Goal: Information Seeking & Learning: Understand process/instructions

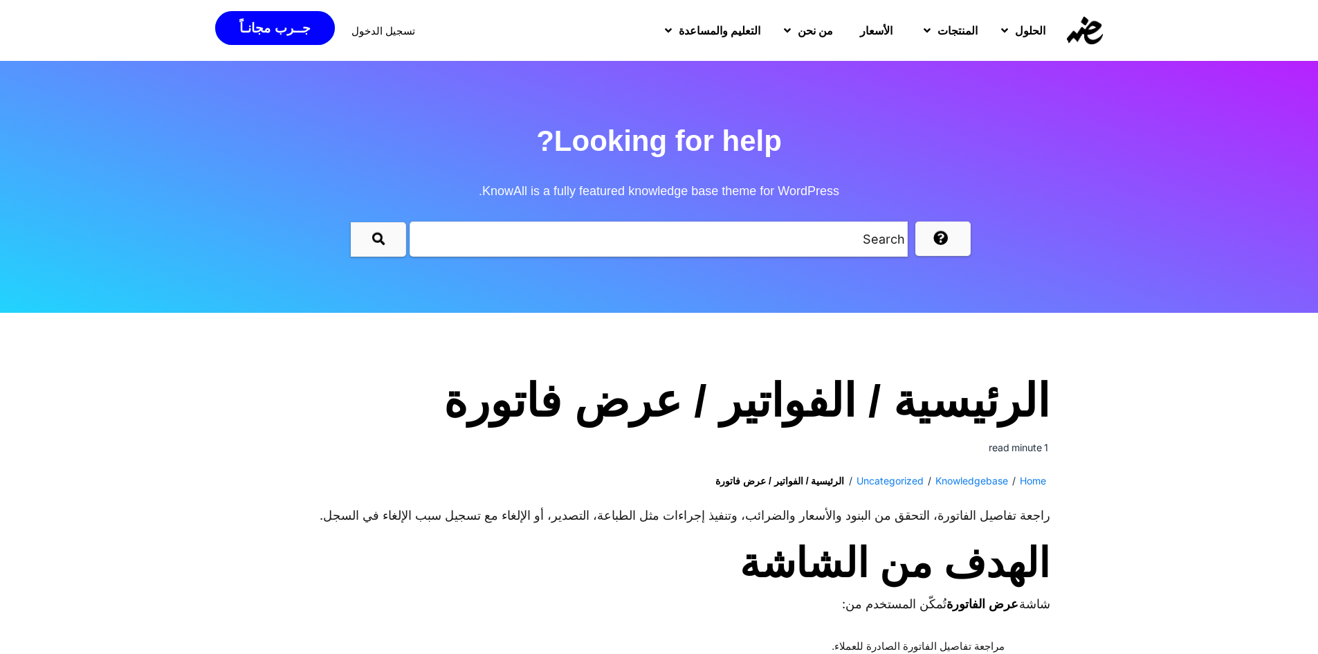
drag, startPoint x: 806, startPoint y: 169, endPoint x: 783, endPoint y: 165, distance: 23.2
click at [804, 169] on h2 "Looking for help? KnowAll is a fully featured knowledge base theme for WordPres…" at bounding box center [659, 166] width 1318 height 100
click at [739, 151] on h2 "Looking for help? KnowAll is a fully featured knowledge base theme for WordPres…" at bounding box center [659, 166] width 1318 height 100
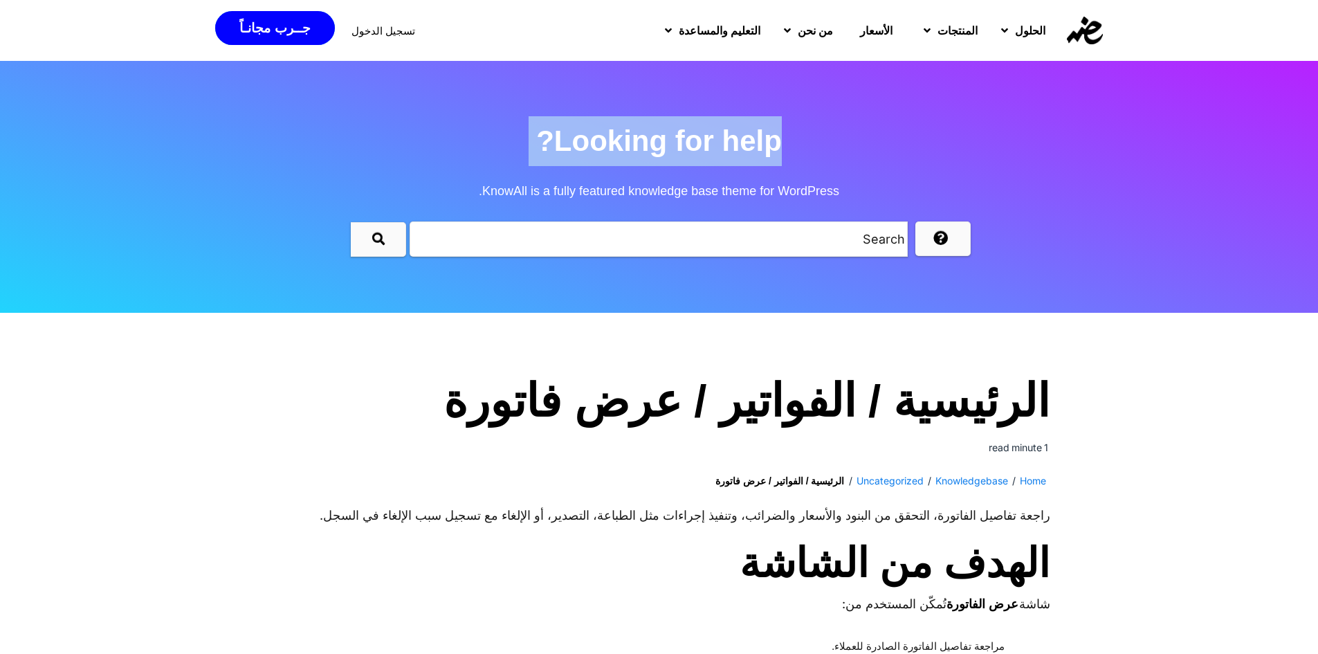
click at [739, 151] on h2 "Looking for help? KnowAll is a fully featured knowledge base theme for WordPres…" at bounding box center [659, 166] width 1318 height 100
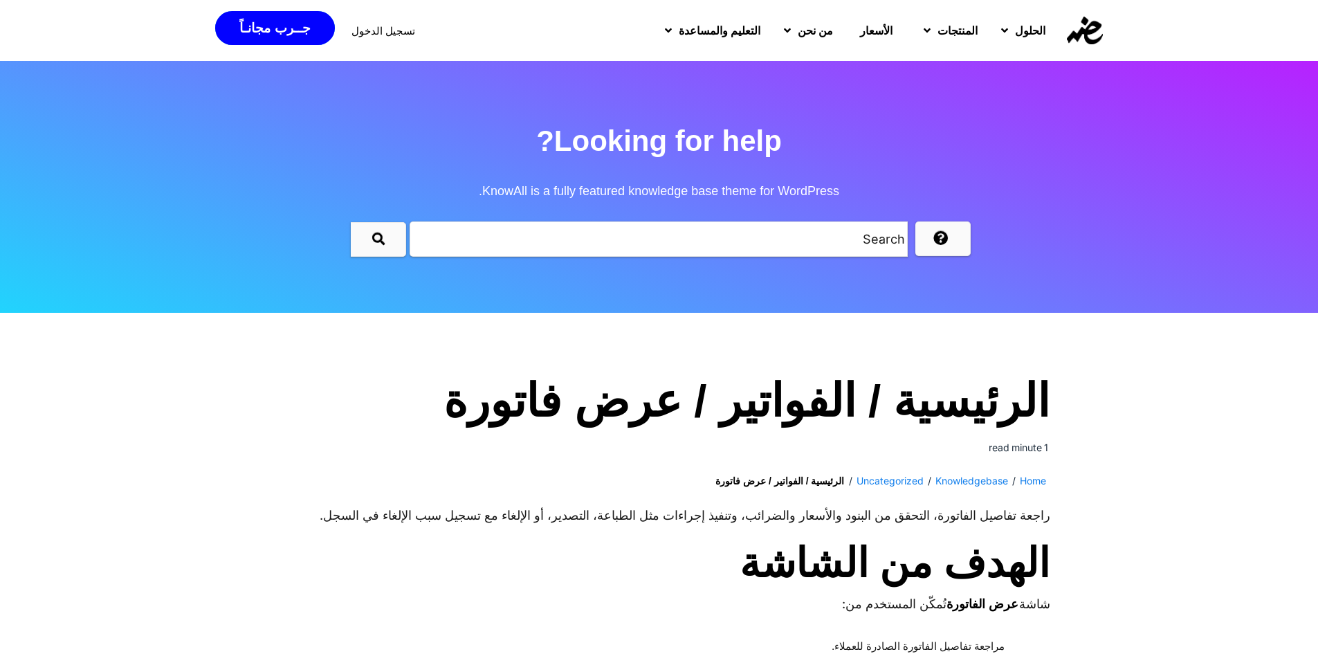
click at [739, 184] on span "KnowAll is a fully featured knowledge base theme for WordPress." at bounding box center [659, 191] width 1318 height 50
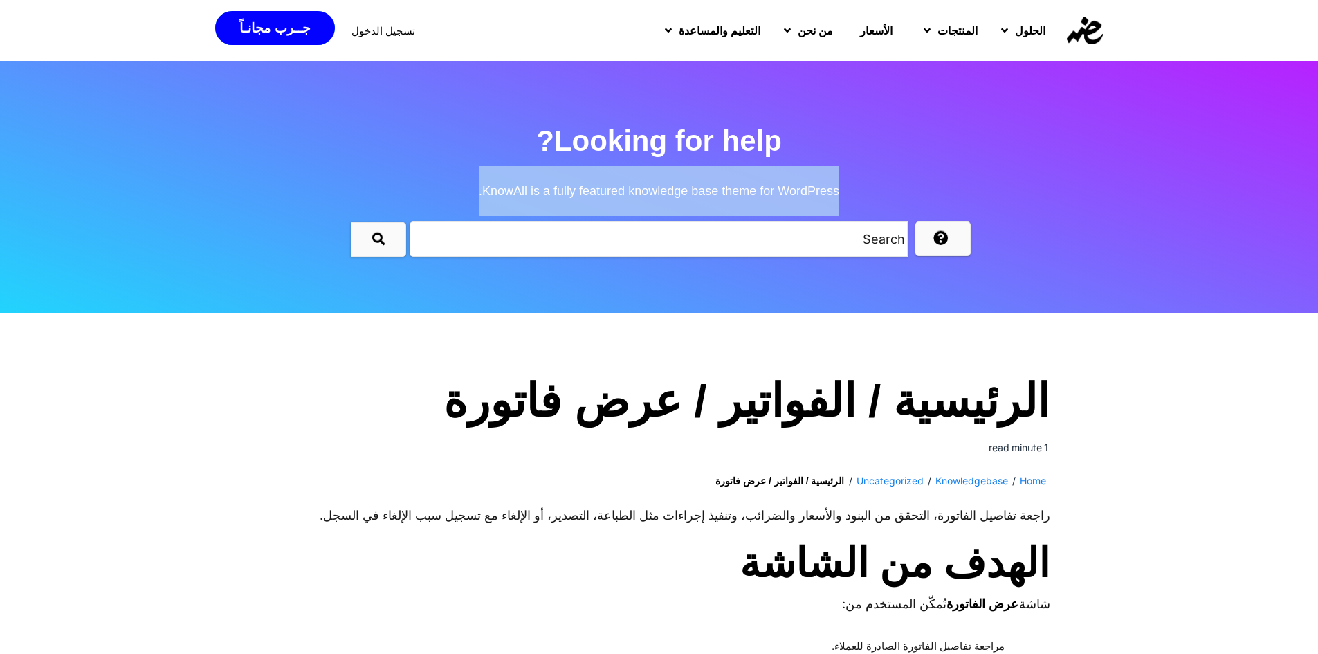
click at [739, 184] on span "KnowAll is a fully featured knowledge base theme for WordPress." at bounding box center [659, 191] width 1318 height 50
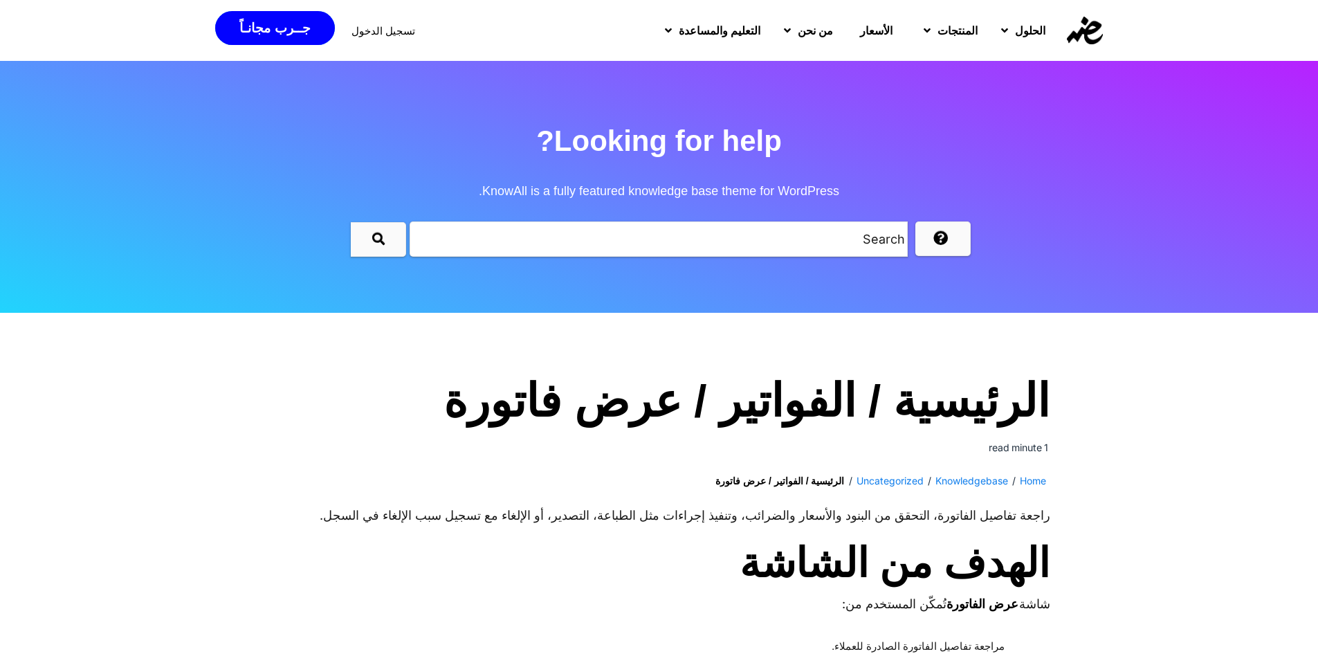
click at [719, 154] on h2 "Looking for help? KnowAll is a fully featured knowledge base theme for WordPres…" at bounding box center [659, 166] width 1318 height 100
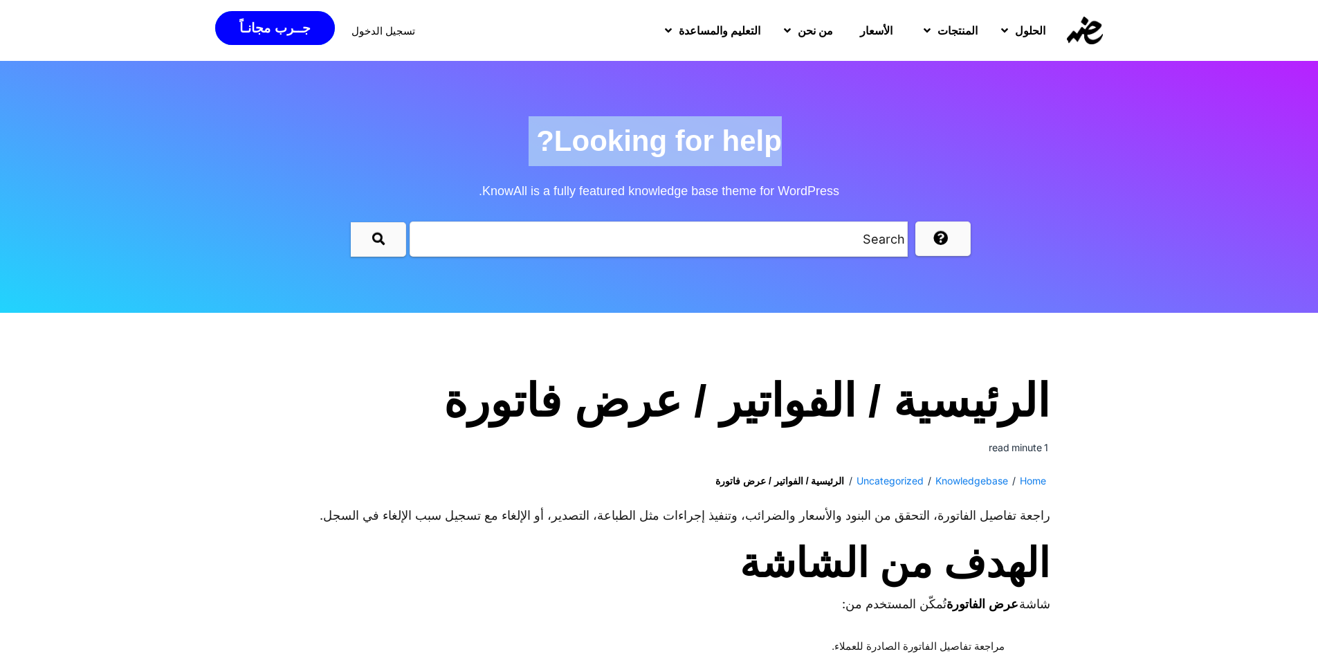
click at [719, 154] on h2 "Looking for help? KnowAll is a fully featured knowledge base theme for WordPres…" at bounding box center [659, 166] width 1318 height 100
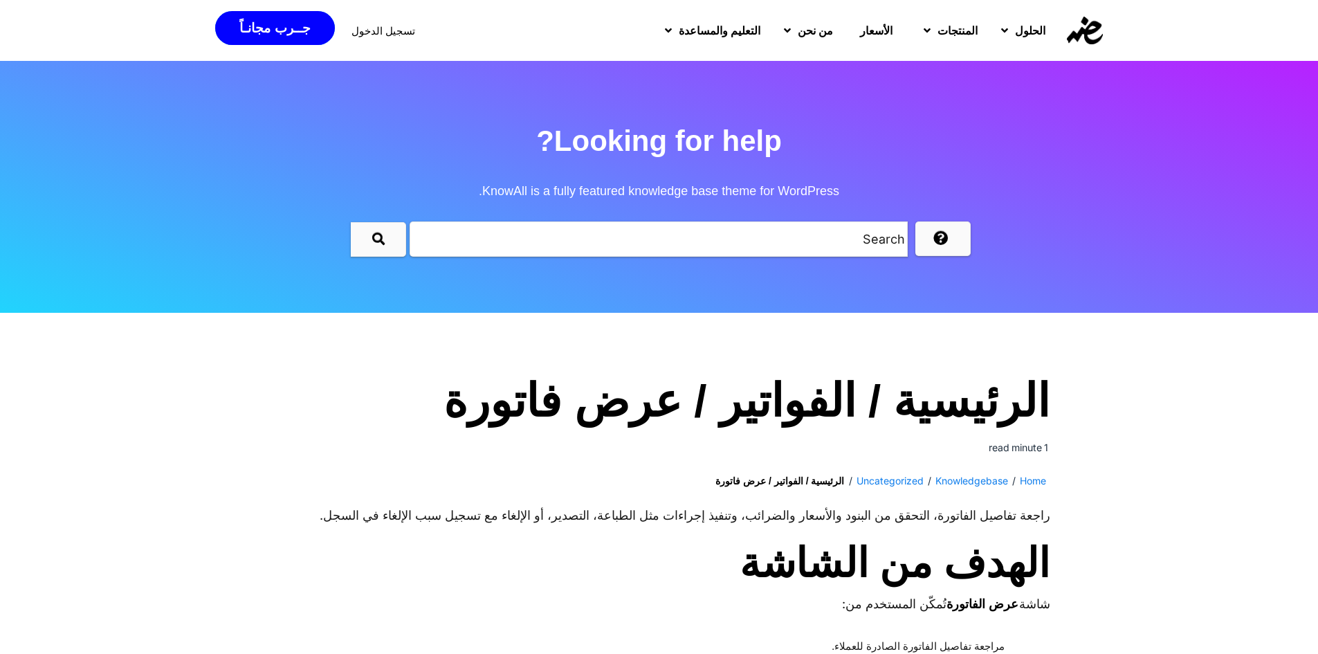
click at [560, 167] on span "KnowAll is a fully featured knowledge base theme for WordPress." at bounding box center [659, 191] width 1318 height 50
click at [528, 233] on input "text" at bounding box center [658, 238] width 498 height 35
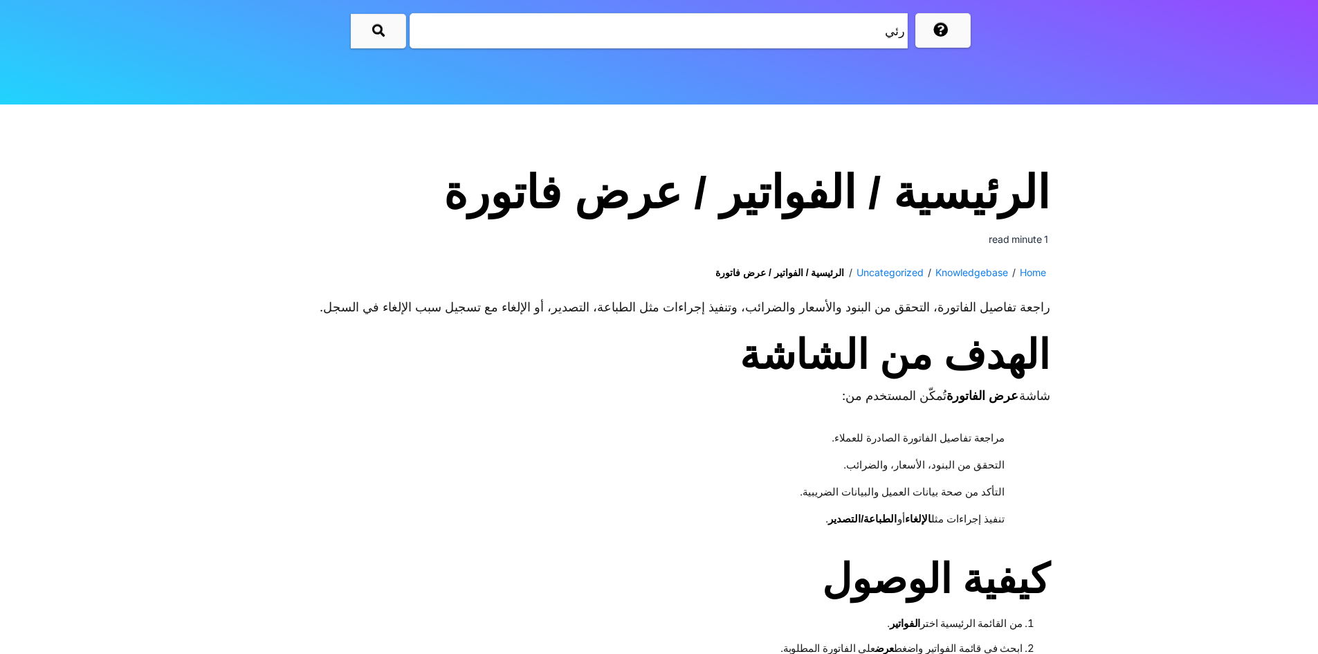
scroll to position [208, 0]
type input "رئي"
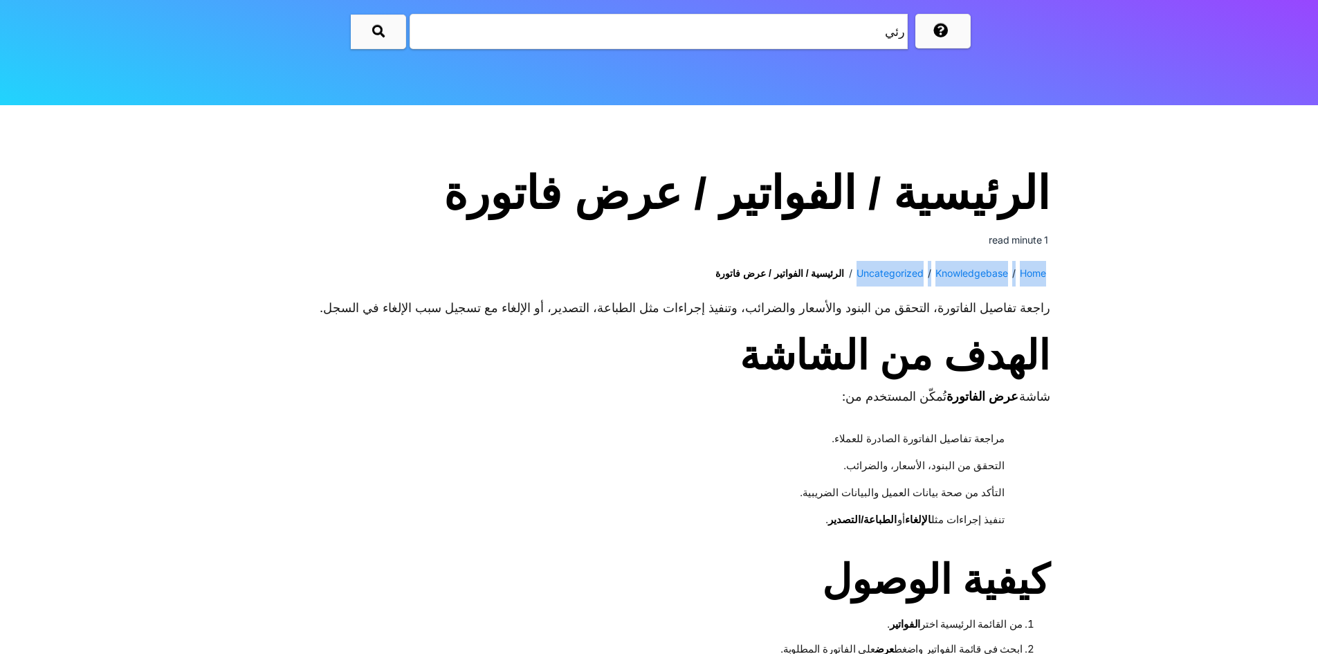
drag, startPoint x: 1067, startPoint y: 286, endPoint x: 841, endPoint y: 273, distance: 226.6
click at [780, 270] on strong "الرئيسية / الفواتير / عرض فاتورة" at bounding box center [779, 273] width 129 height 11
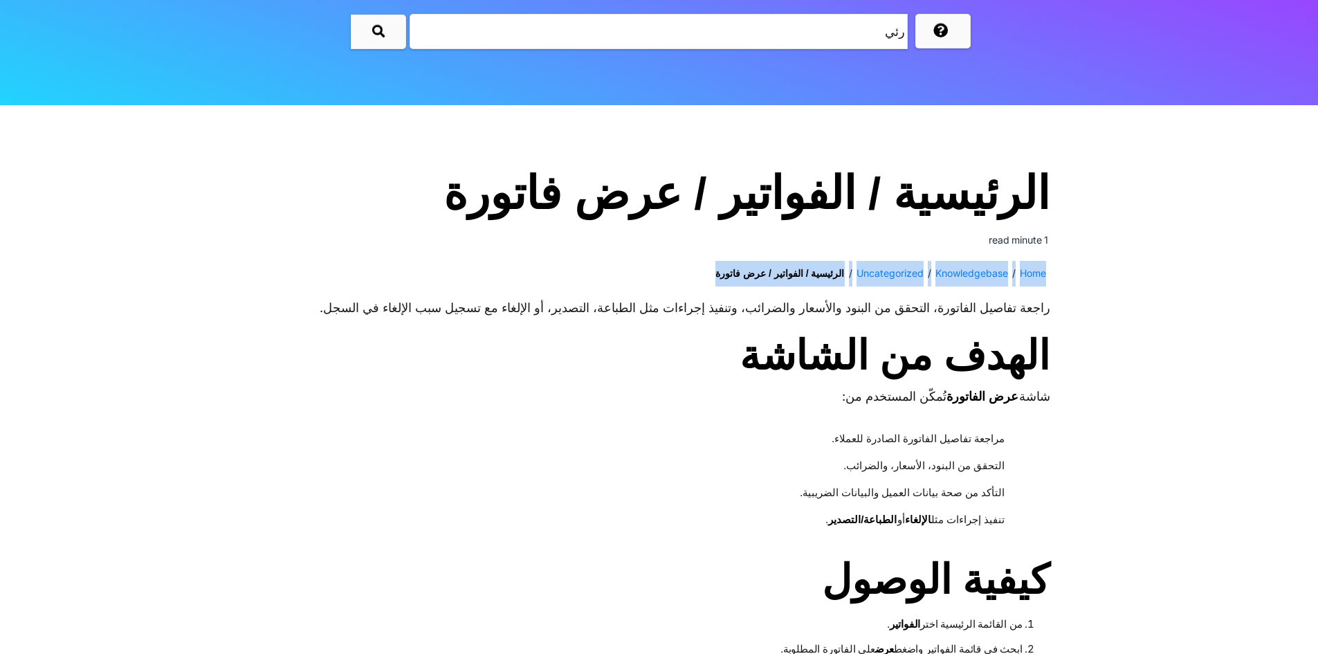
click at [780, 270] on strong "الرئيسية / الفواتير / عرض فاتورة" at bounding box center [779, 273] width 129 height 11
click at [774, 270] on strong "الرئيسية / الفواتير / عرض فاتورة" at bounding box center [779, 273] width 129 height 11
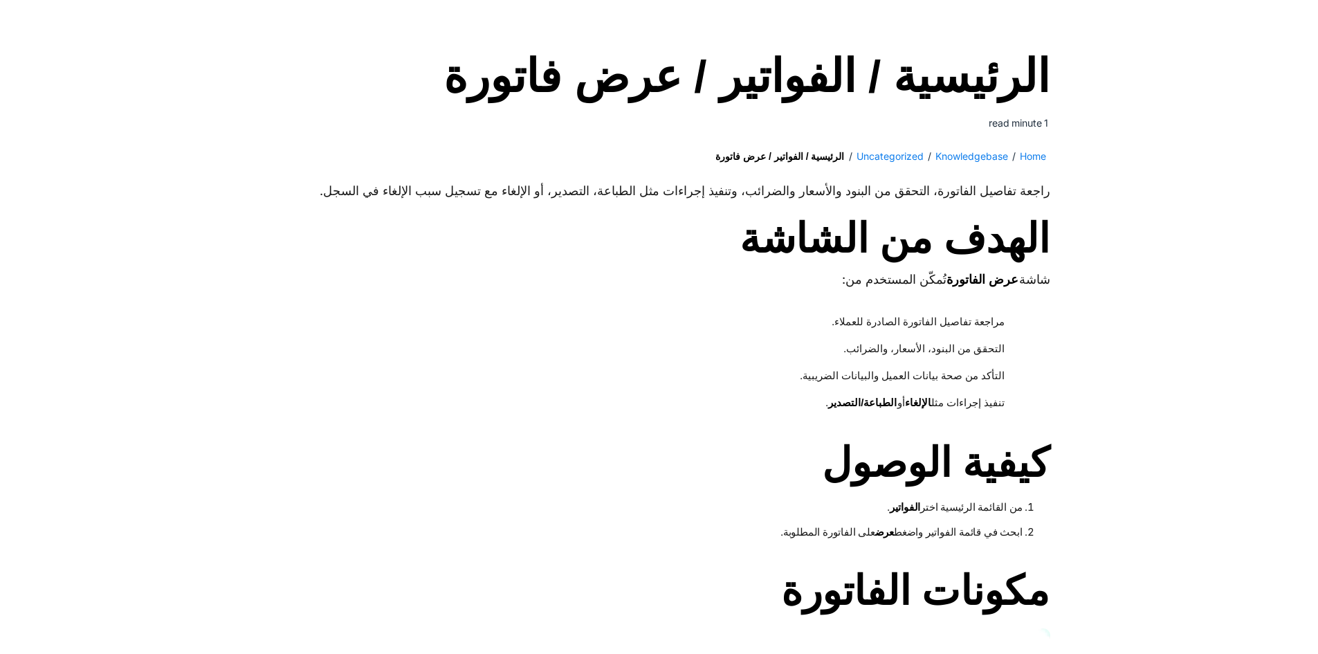
scroll to position [346, 0]
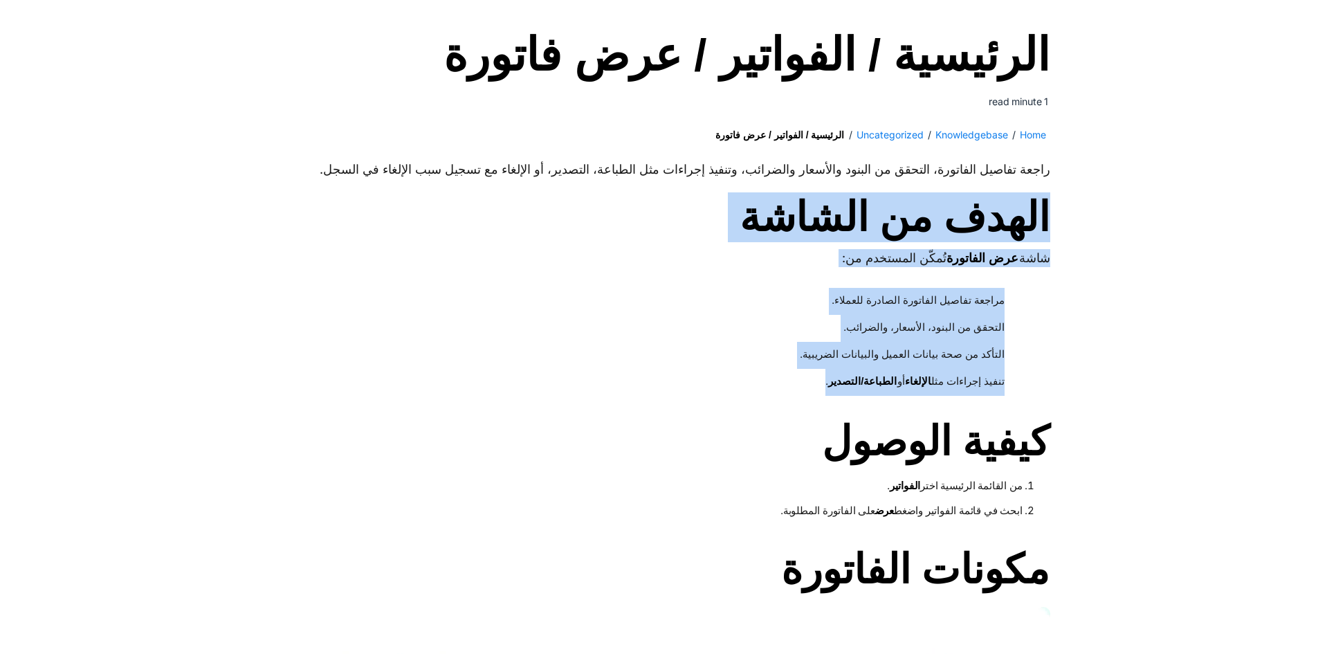
drag, startPoint x: 1047, startPoint y: 243, endPoint x: 759, endPoint y: 403, distance: 328.5
click at [759, 396] on li "تنفيذ إجراءات مثل الإلغاء أو الطباعة/التصدير ." at bounding box center [652, 382] width 740 height 27
drag, startPoint x: 759, startPoint y: 403, endPoint x: 1092, endPoint y: 244, distance: 368.5
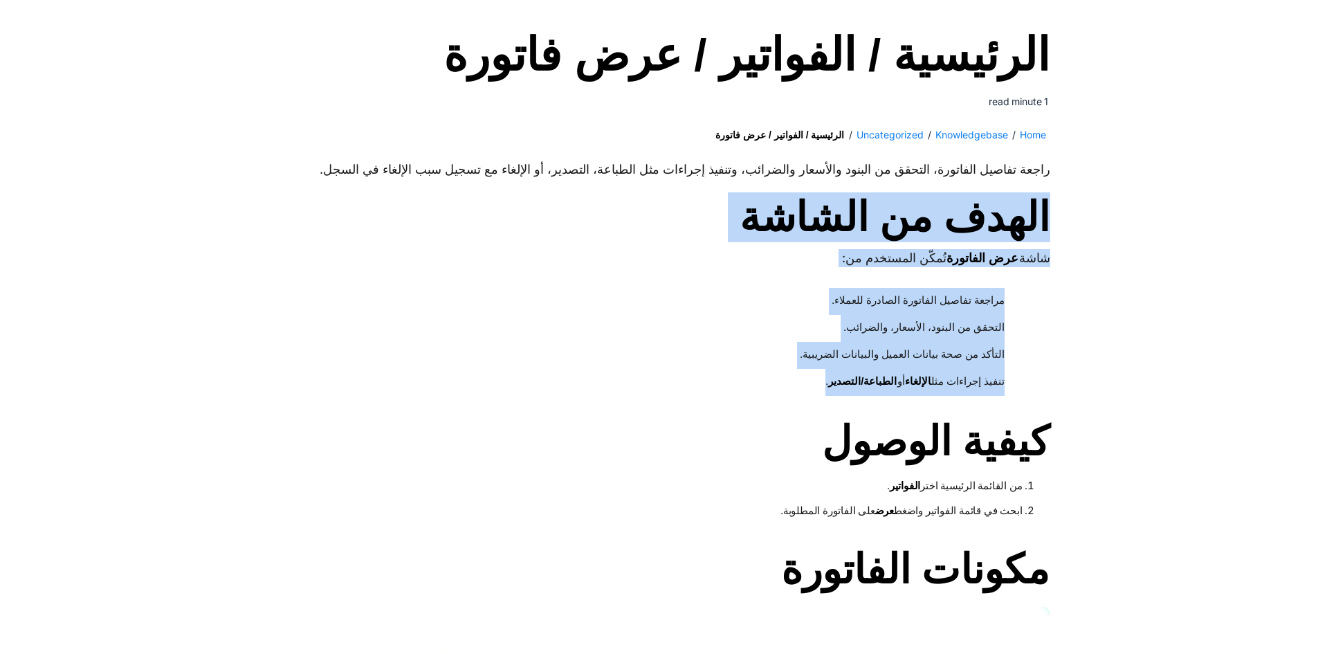
drag, startPoint x: 1092, startPoint y: 235, endPoint x: 777, endPoint y: 394, distance: 352.6
click at [777, 394] on li "تنفيذ إجراءات مثل الإلغاء أو الطباعة/التصدير ." at bounding box center [652, 382] width 740 height 27
drag, startPoint x: 781, startPoint y: 409, endPoint x: 1092, endPoint y: 229, distance: 359.5
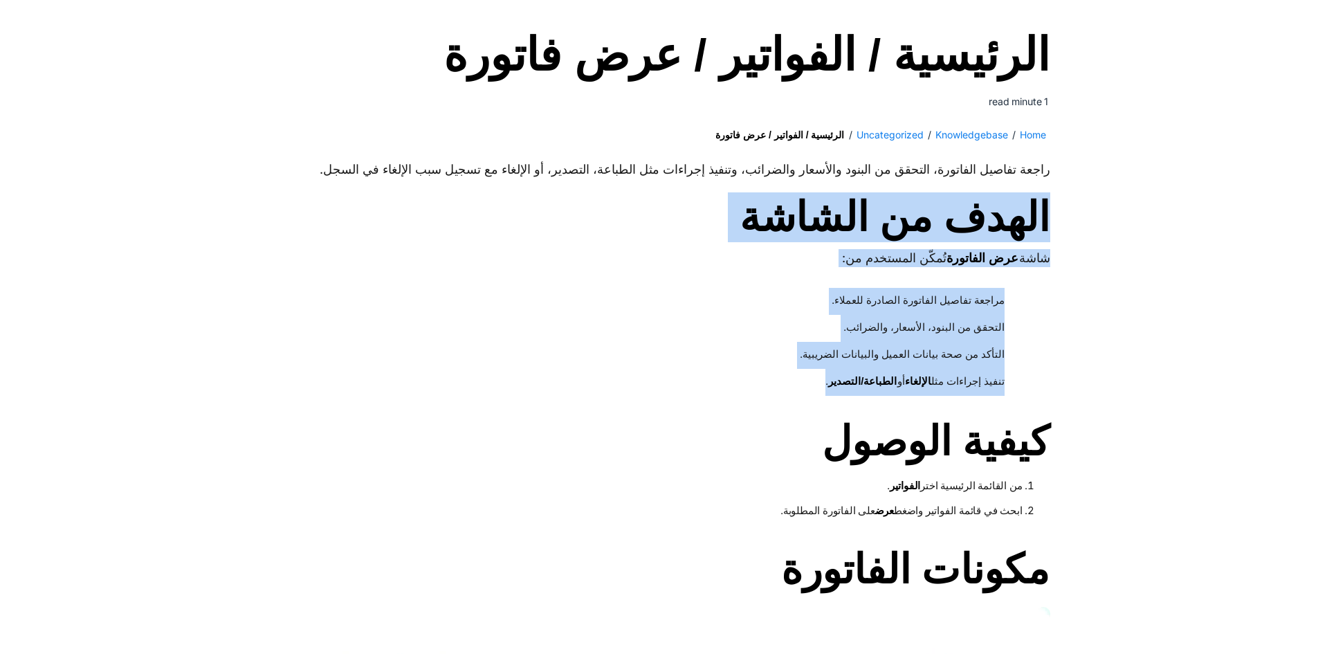
drag, startPoint x: 1092, startPoint y: 229, endPoint x: 838, endPoint y: 400, distance: 307.0
click at [836, 387] on strong "الطباعة/التصدير" at bounding box center [862, 381] width 68 height 12
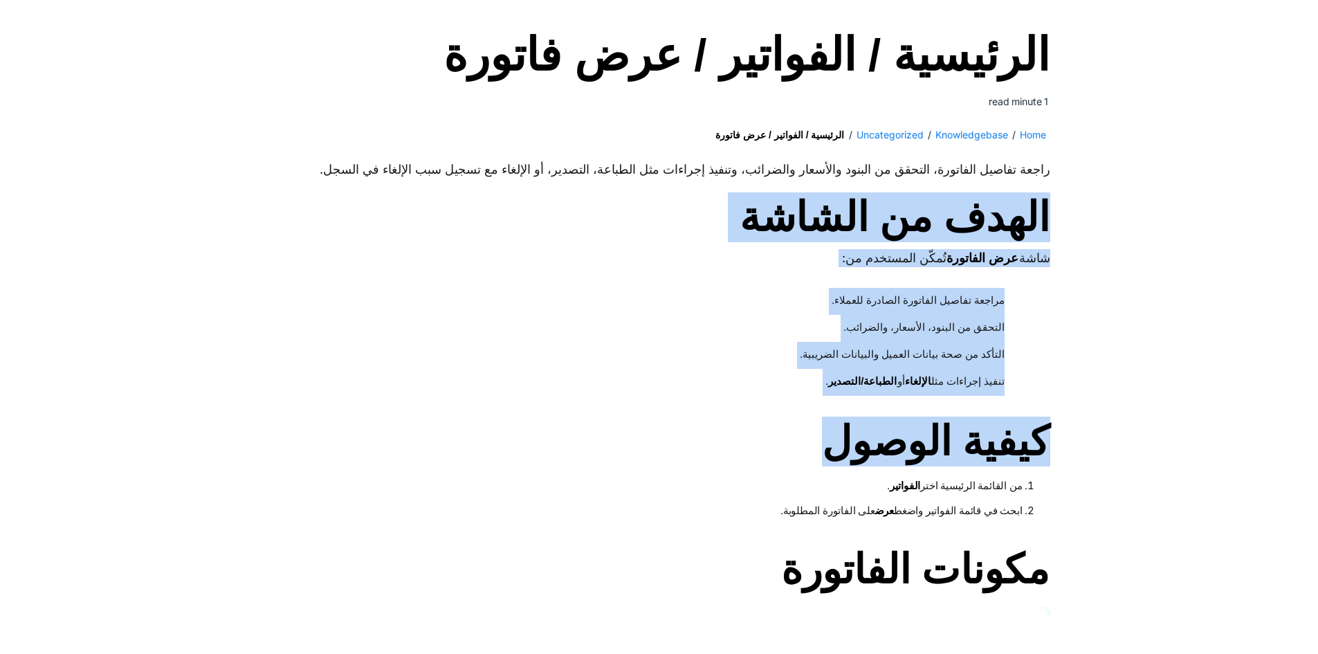
drag, startPoint x: 811, startPoint y: 400, endPoint x: 1077, endPoint y: 206, distance: 329.1
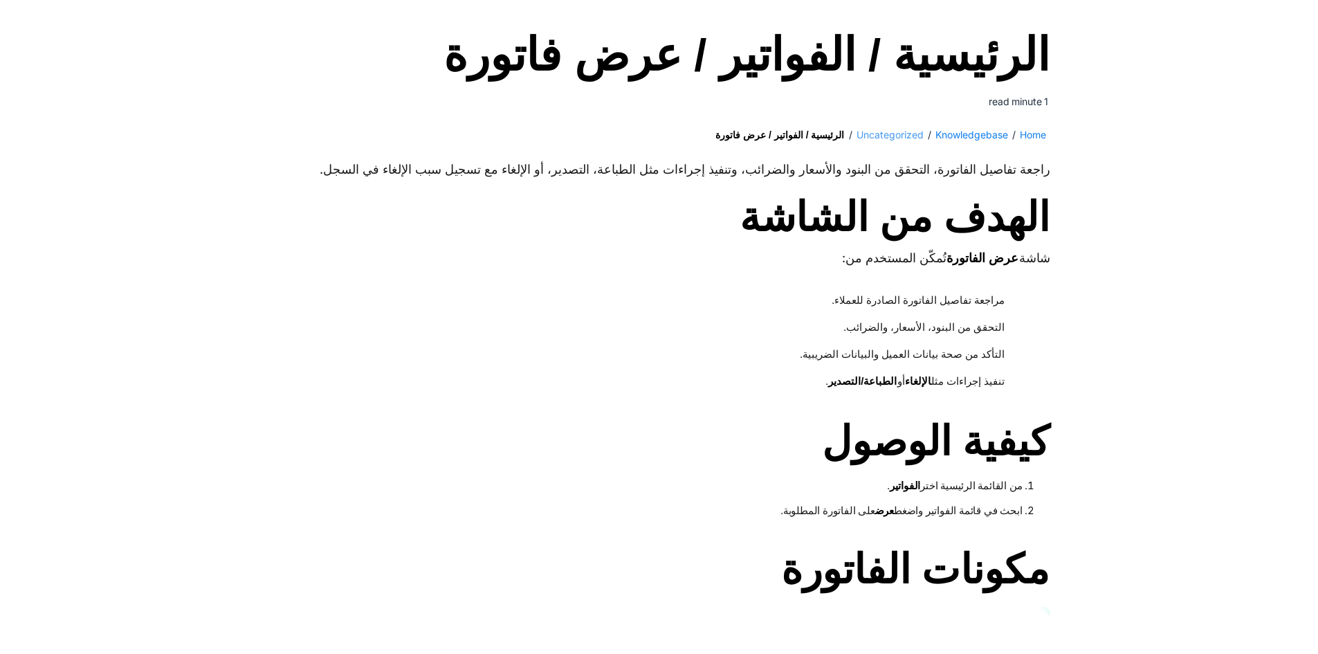
click at [887, 131] on link "Uncategorized" at bounding box center [889, 135] width 67 height 26
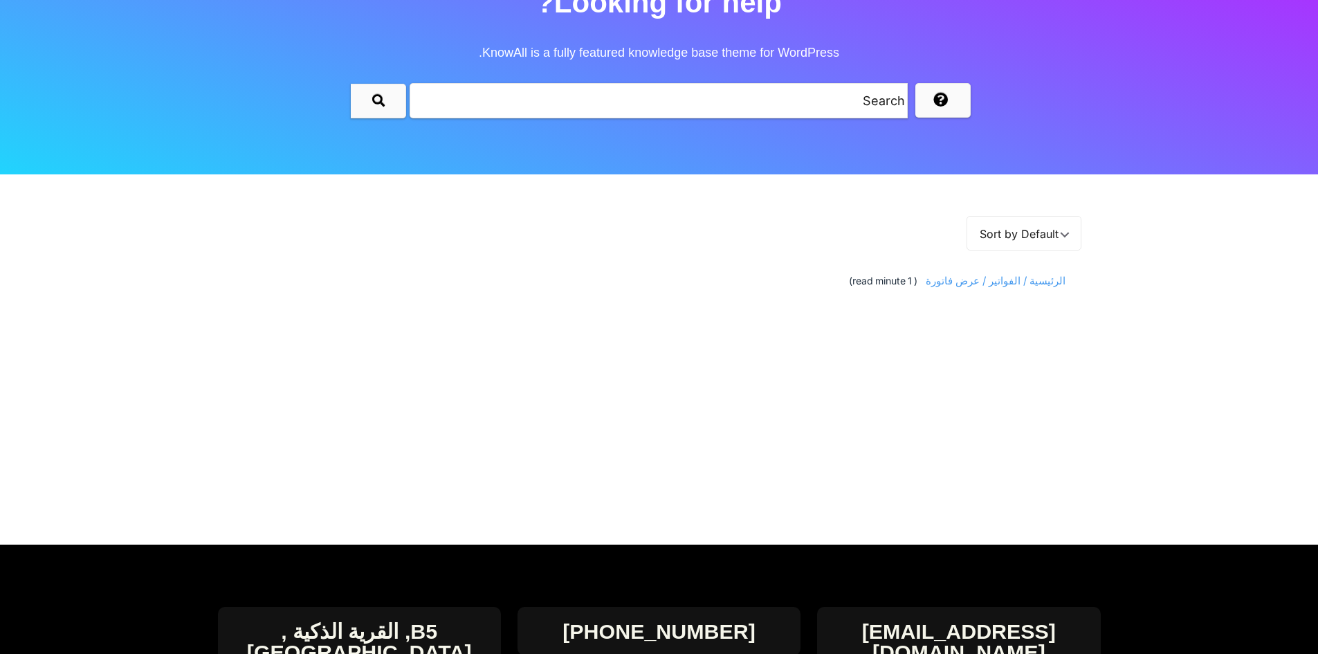
click at [999, 284] on span "الرئيسية / الفواتير / عرض فاتورة" at bounding box center [993, 281] width 145 height 26
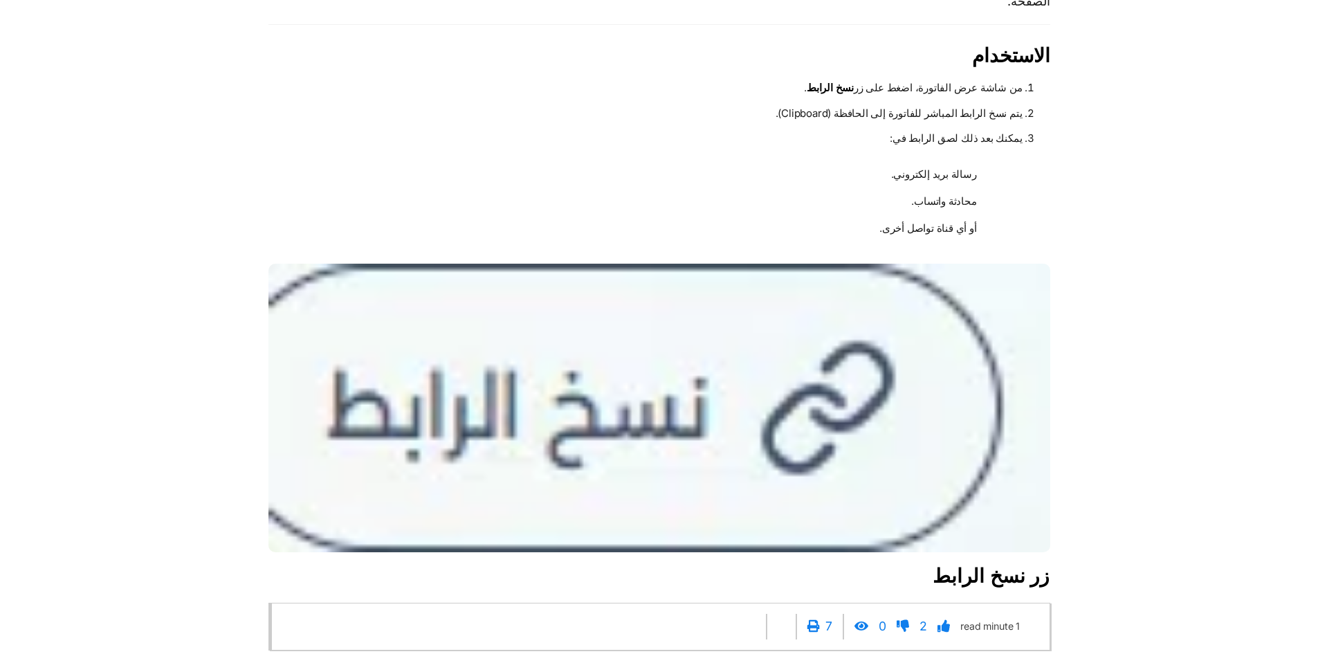
scroll to position [2905, 0]
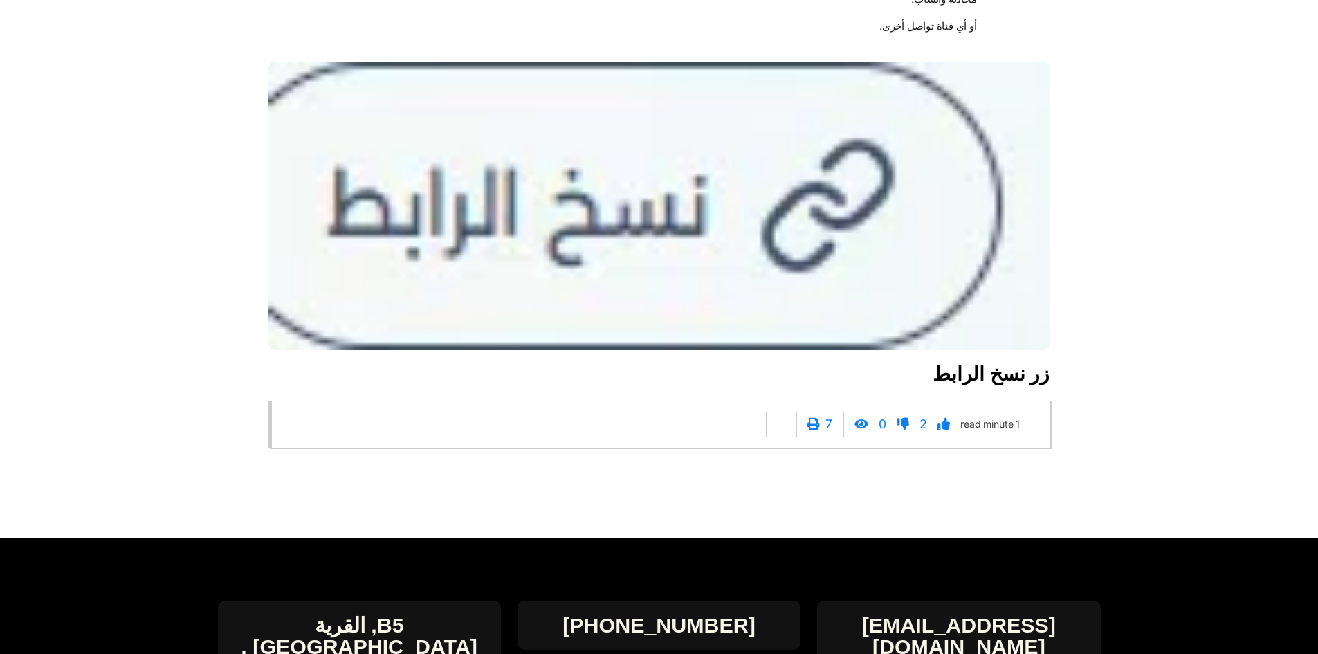
click at [991, 387] on h3 "زر نسخ الرابط" at bounding box center [659, 374] width 782 height 25
click at [993, 387] on h3 "زر نسخ الرابط" at bounding box center [659, 374] width 782 height 25
click at [937, 430] on icon at bounding box center [943, 424] width 12 height 12
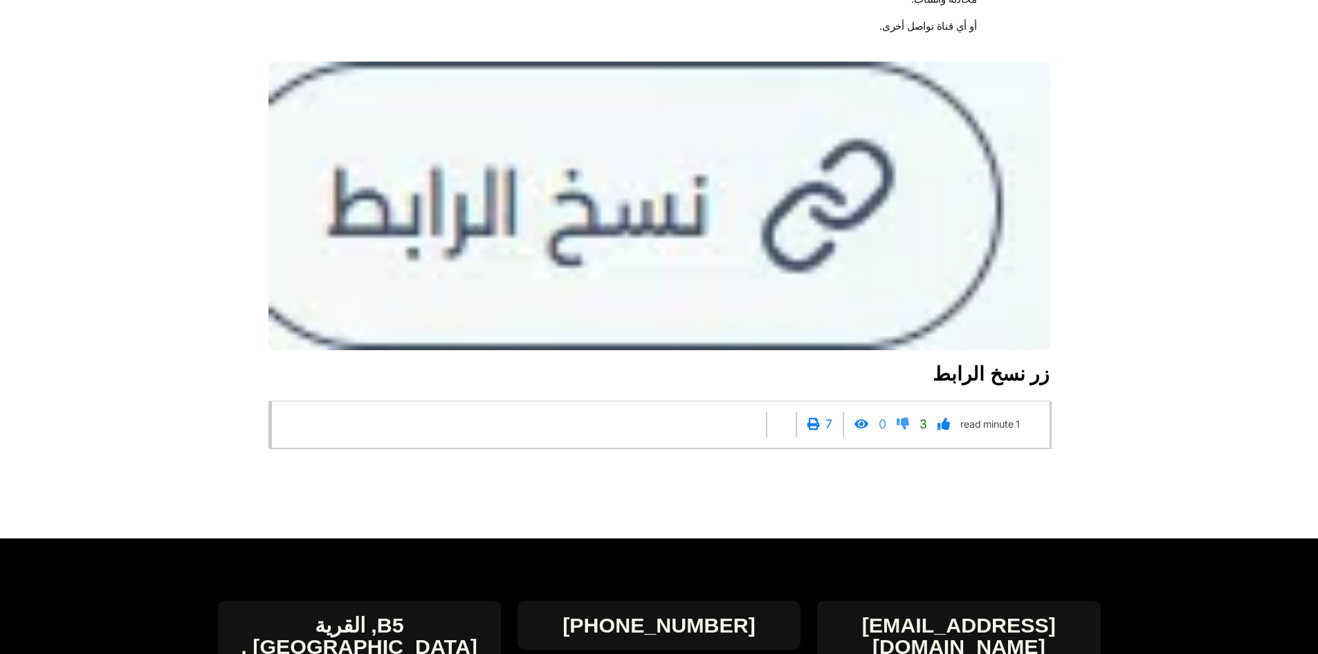
click at [896, 430] on icon at bounding box center [902, 424] width 12 height 12
click at [777, 430] on icon at bounding box center [783, 424] width 12 height 12
click at [717, 437] on div "3 0 7 Facebook Twitter Linkedin 1 minute read" at bounding box center [660, 425] width 743 height 26
click at [775, 437] on span at bounding box center [778, 425] width 24 height 26
click at [691, 430] on div "3 0 7 Facebook Twitter Linkedin 1 minute read" at bounding box center [659, 424] width 782 height 48
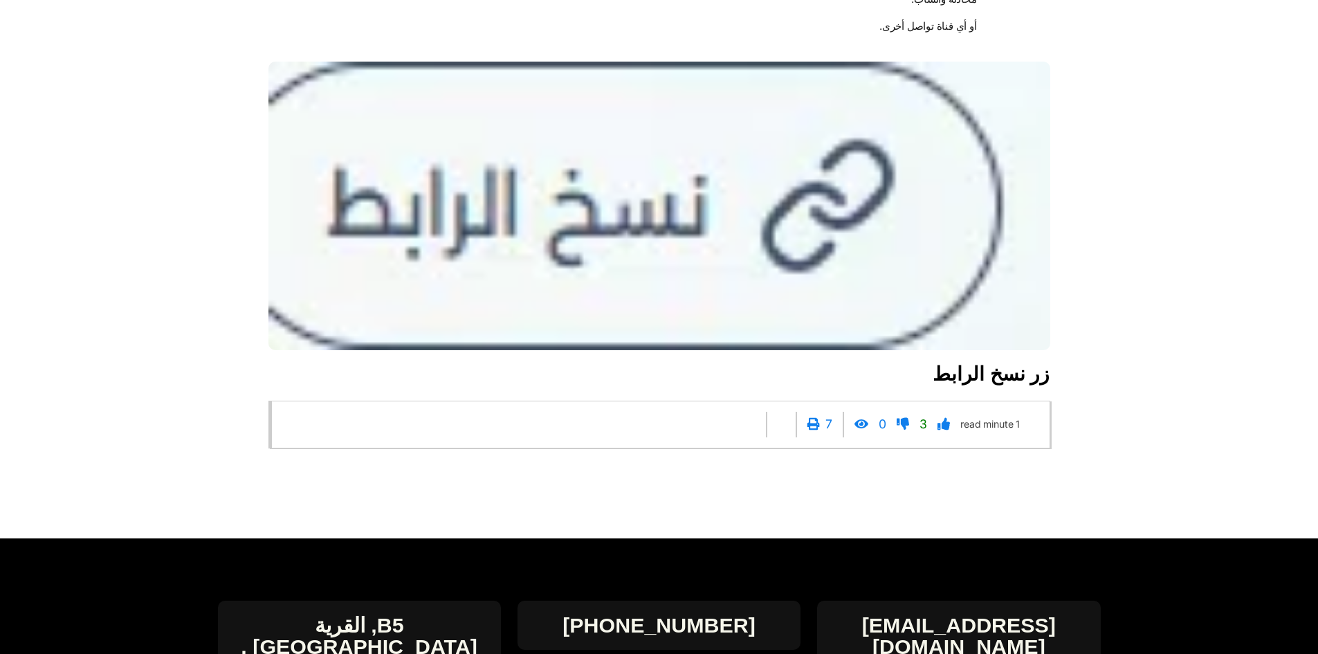
click at [786, 437] on div "Facebook Twitter Linkedin" at bounding box center [781, 425] width 30 height 26
click at [713, 385] on h3 "زر نسخ الرابط" at bounding box center [659, 374] width 782 height 25
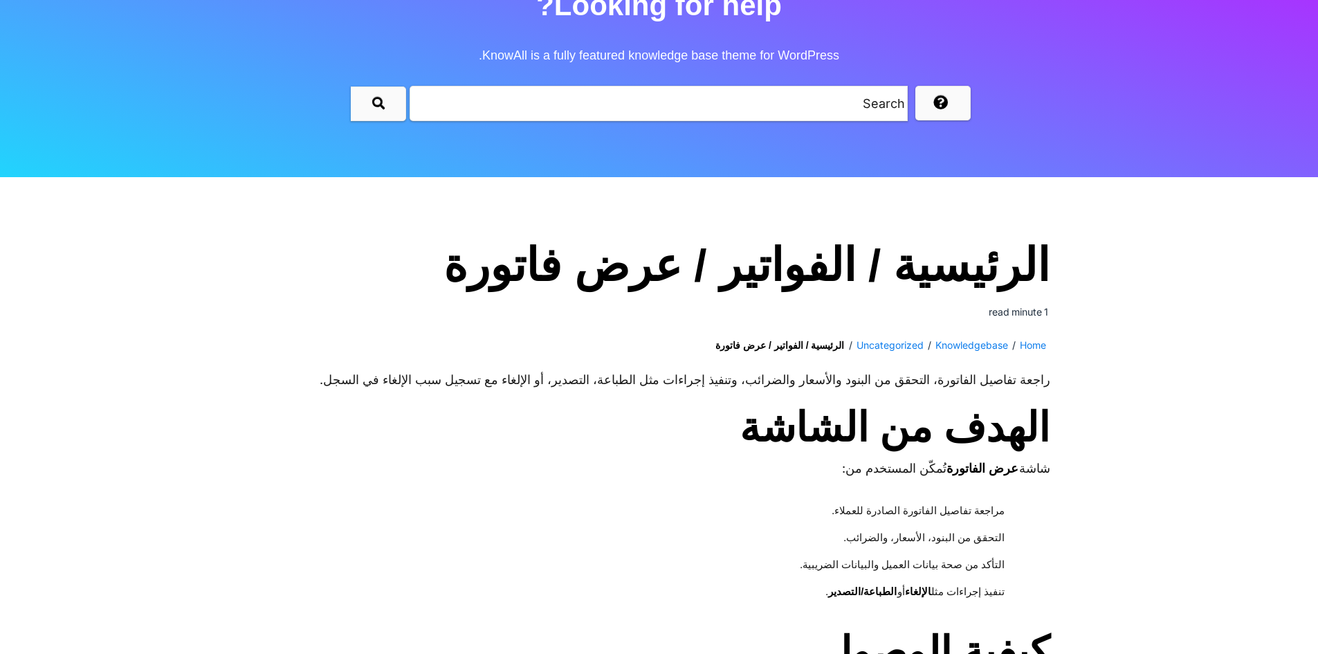
scroll to position [0, 0]
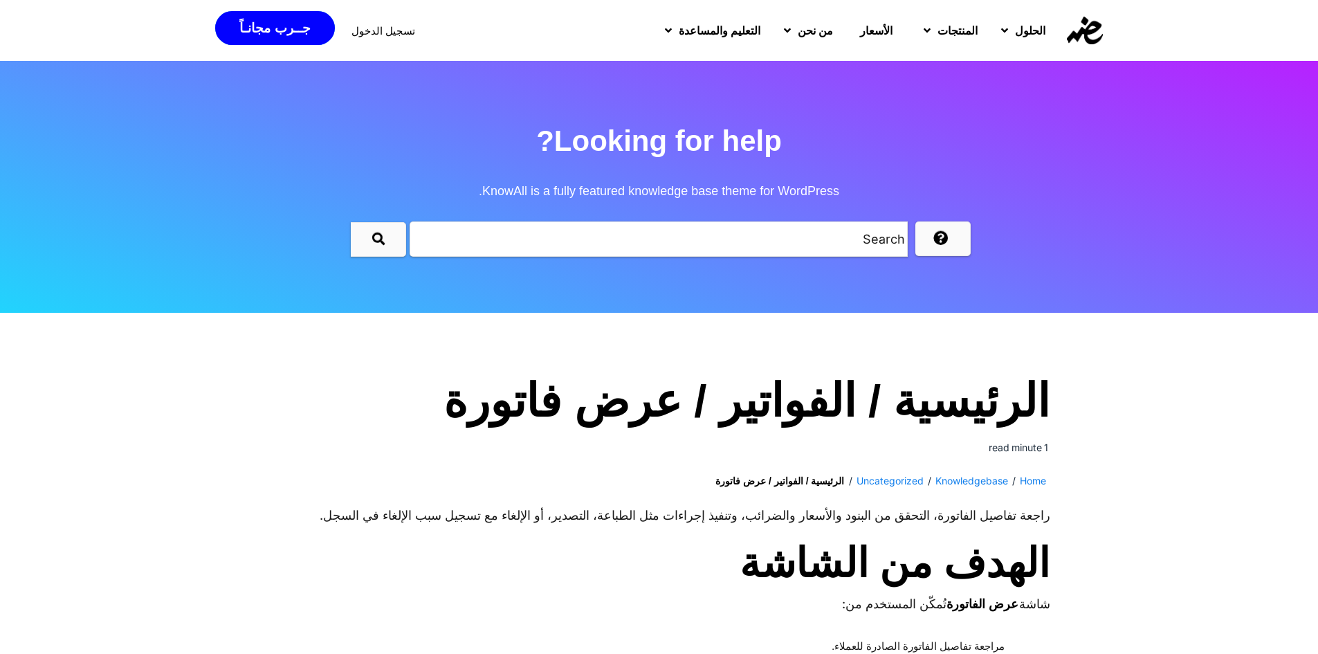
drag, startPoint x: 932, startPoint y: 229, endPoint x: 928, endPoint y: 264, distance: 34.8
click at [928, 285] on section "Looking for help? KnowAll is a fully featured knowledge base theme for WordPres…" at bounding box center [659, 187] width 1318 height 252
click at [959, 200] on span "KnowAll is a fully featured knowledge base theme for WordPress." at bounding box center [659, 191] width 1318 height 50
click at [374, 233] on icon "submit" at bounding box center [378, 238] width 12 height 12
drag, startPoint x: 376, startPoint y: 244, endPoint x: 390, endPoint y: 244, distance: 13.8
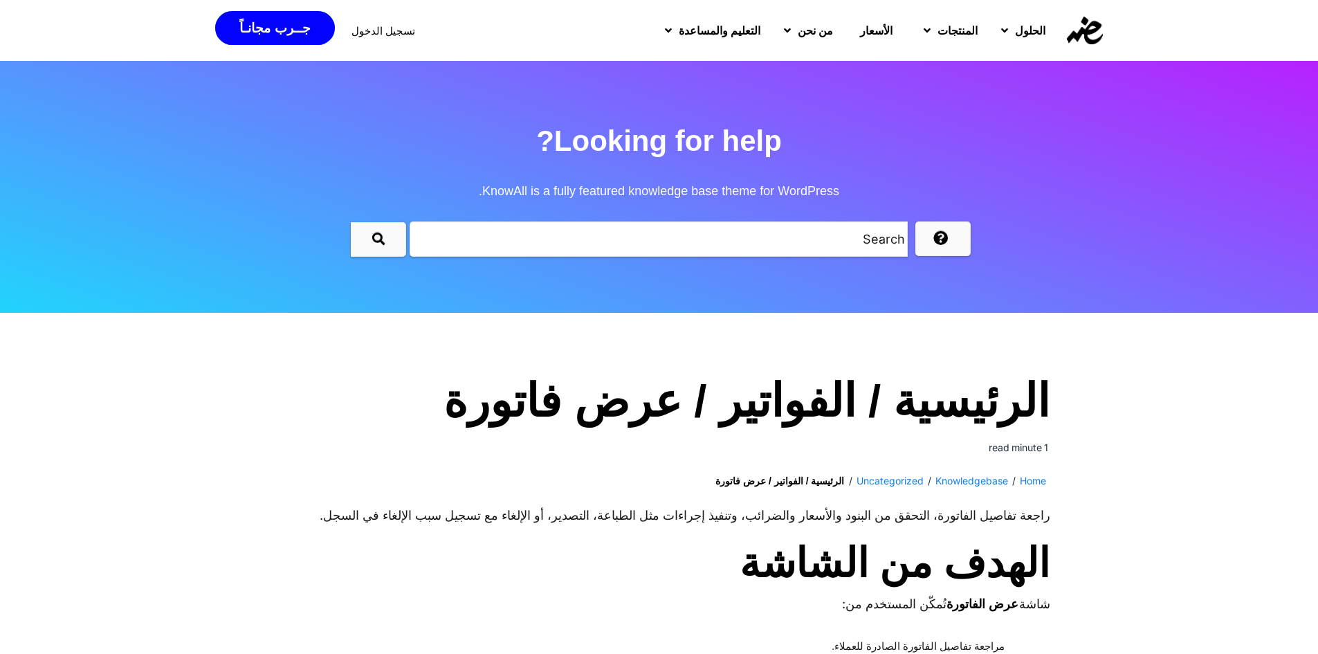
click at [377, 244] on icon "submit" at bounding box center [378, 238] width 12 height 12
click at [489, 243] on input "text" at bounding box center [658, 238] width 498 height 35
click at [488, 243] on input "text" at bounding box center [658, 238] width 498 height 35
click at [488, 242] on input "text" at bounding box center [658, 238] width 498 height 35
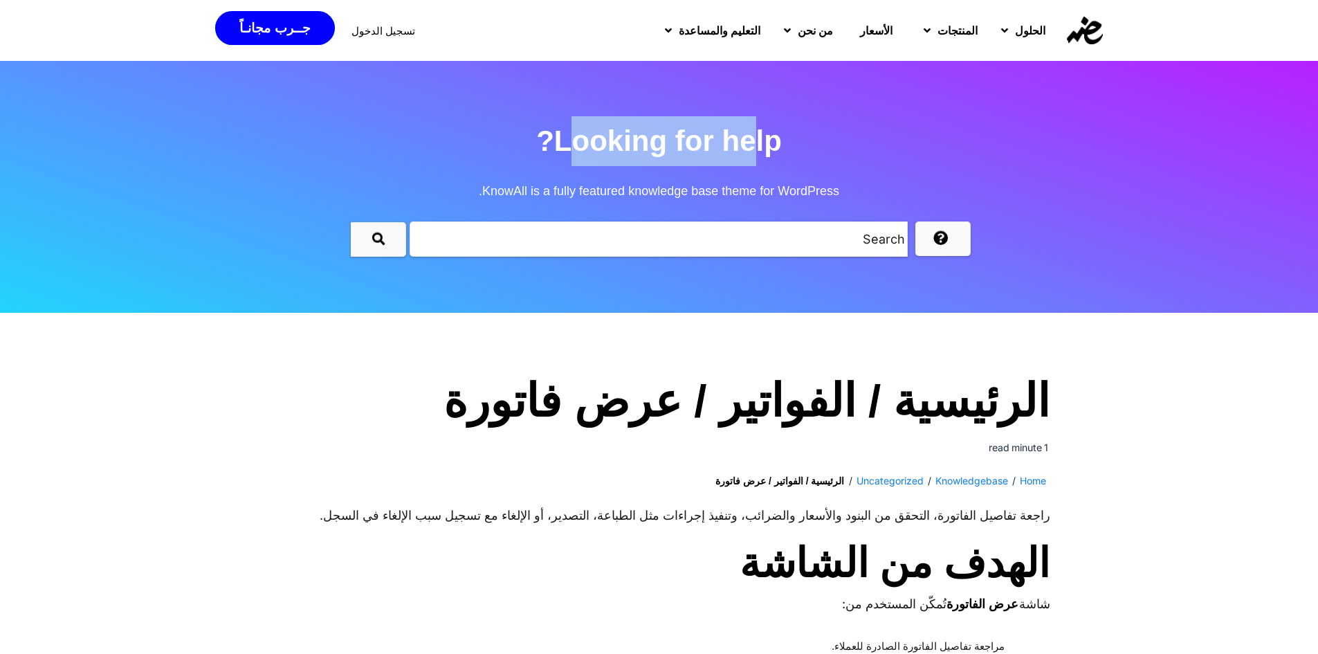
drag, startPoint x: 575, startPoint y: 148, endPoint x: 752, endPoint y: 146, distance: 176.4
click at [752, 146] on h2 "Looking for help? KnowAll is a fully featured knowledge base theme for WordPres…" at bounding box center [659, 166] width 1318 height 100
click at [752, 145] on h2 "Looking for help? KnowAll is a fully featured knowledge base theme for WordPres…" at bounding box center [659, 166] width 1318 height 100
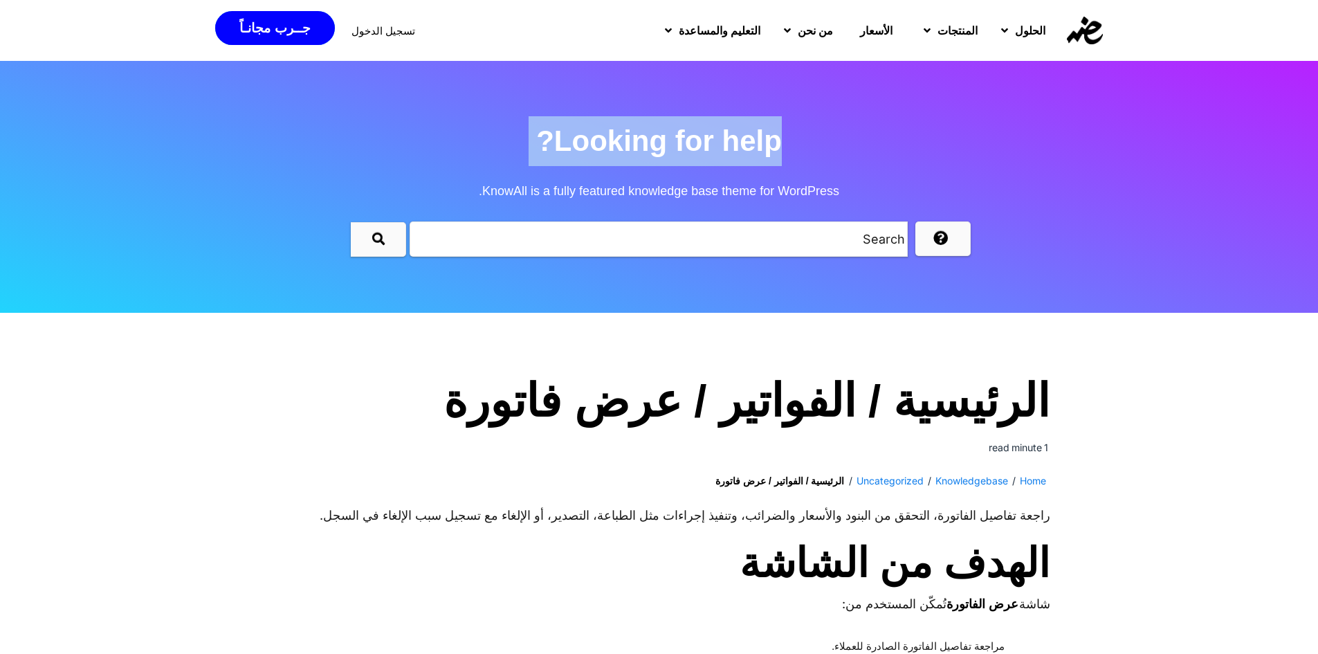
click at [547, 143] on h2 "Looking for help? KnowAll is a fully featured knowledge base theme for WordPres…" at bounding box center [659, 166] width 1318 height 100
click at [556, 140] on h2 "Looking for help? KnowAll is a fully featured knowledge base theme for WordPres…" at bounding box center [659, 166] width 1318 height 100
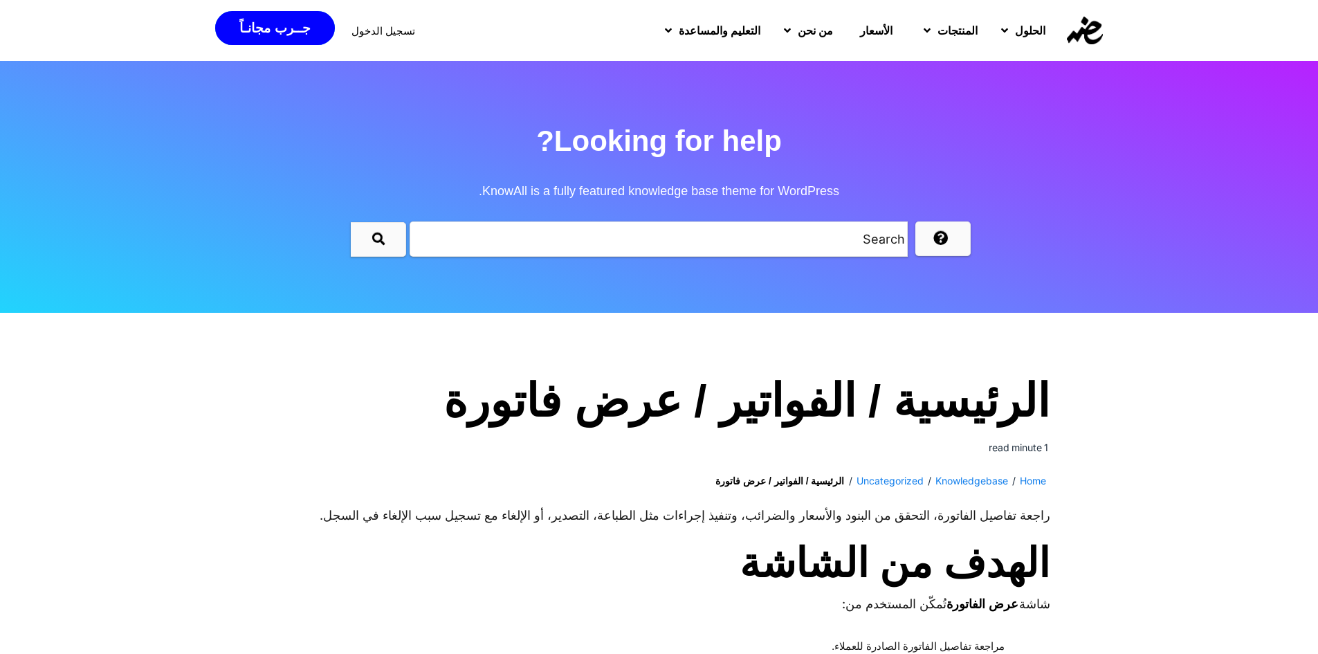
click at [550, 141] on h2 "Looking for help? KnowAll is a fully featured knowledge base theme for WordPres…" at bounding box center [659, 166] width 1318 height 100
click at [602, 138] on h2 "Looking for help? KnowAll is a fully featured knowledge base theme for WordPres…" at bounding box center [659, 166] width 1318 height 100
click at [760, 138] on h2 "Looking for help? KnowAll is a fully featured knowledge base theme for WordPres…" at bounding box center [659, 166] width 1318 height 100
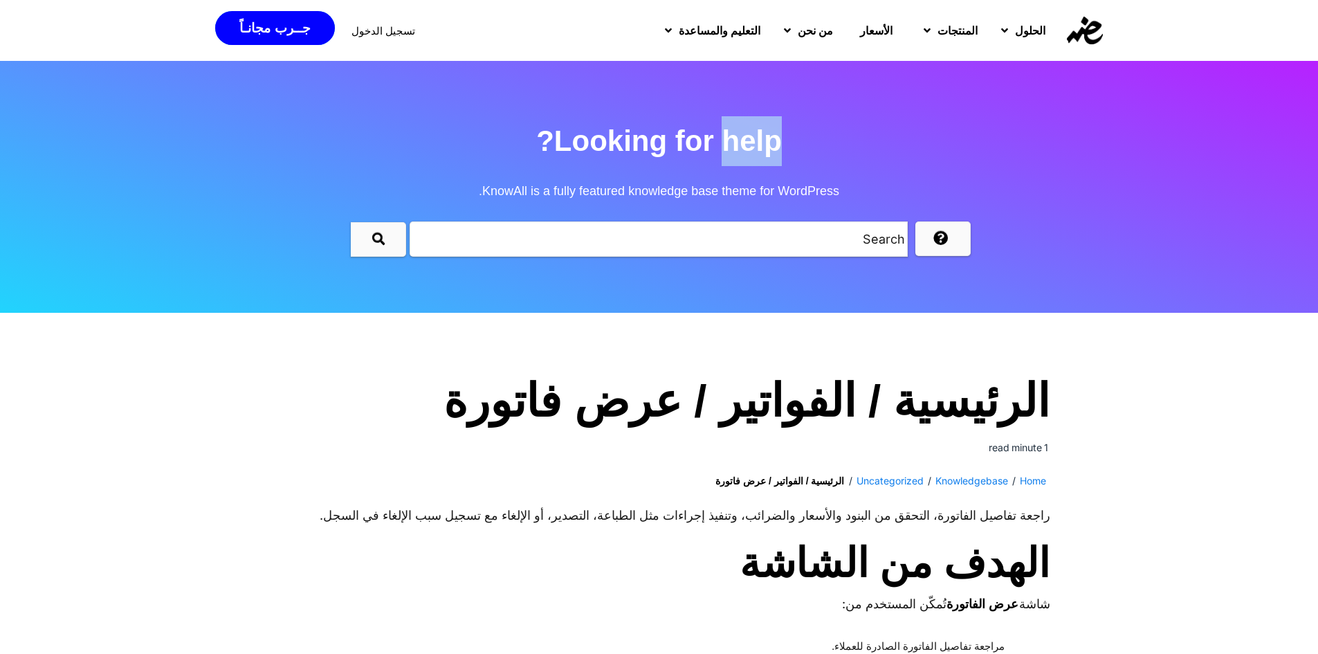
click at [760, 138] on h2 "Looking for help? KnowAll is a fully featured knowledge base theme for WordPres…" at bounding box center [659, 166] width 1318 height 100
click at [698, 136] on h2 "Looking for help? KnowAll is a fully featured knowledge base theme for WordPres…" at bounding box center [659, 166] width 1318 height 100
click at [683, 146] on h2 "Looking for help? KnowAll is a fully featured knowledge base theme for WordPres…" at bounding box center [659, 166] width 1318 height 100
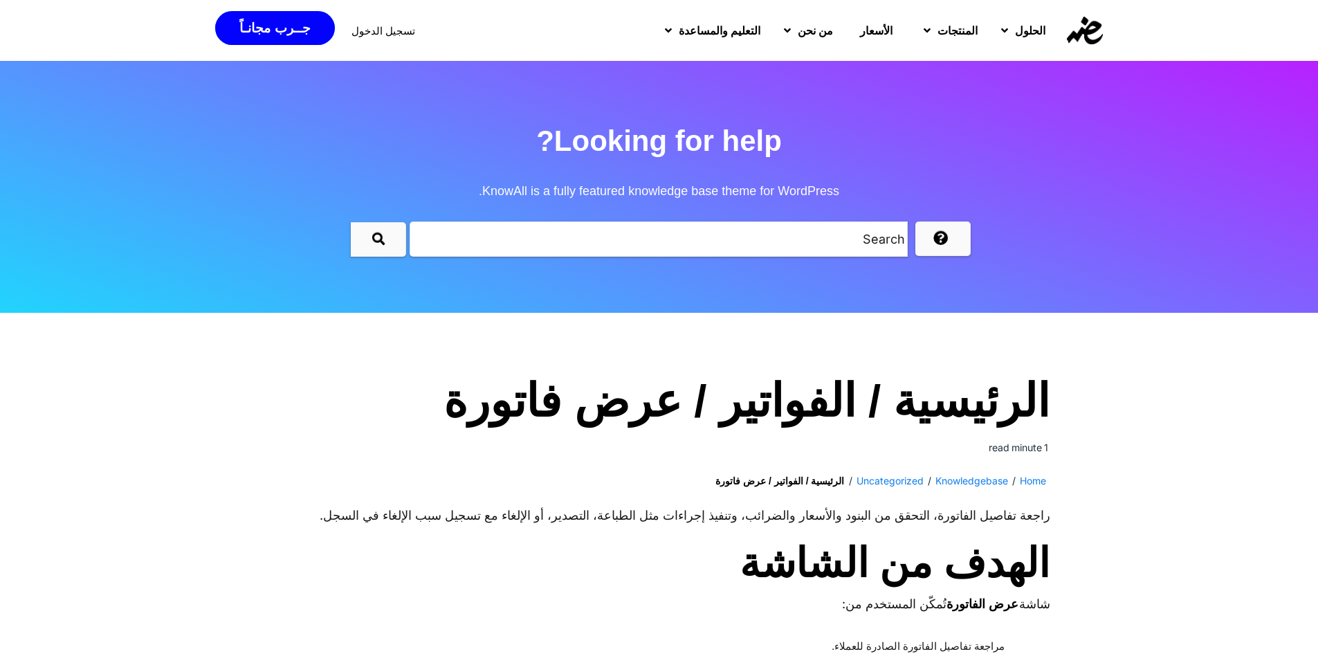
click at [919, 283] on section "Looking for help? KnowAll is a fully featured knowledge base theme for WordPres…" at bounding box center [659, 187] width 1318 height 252
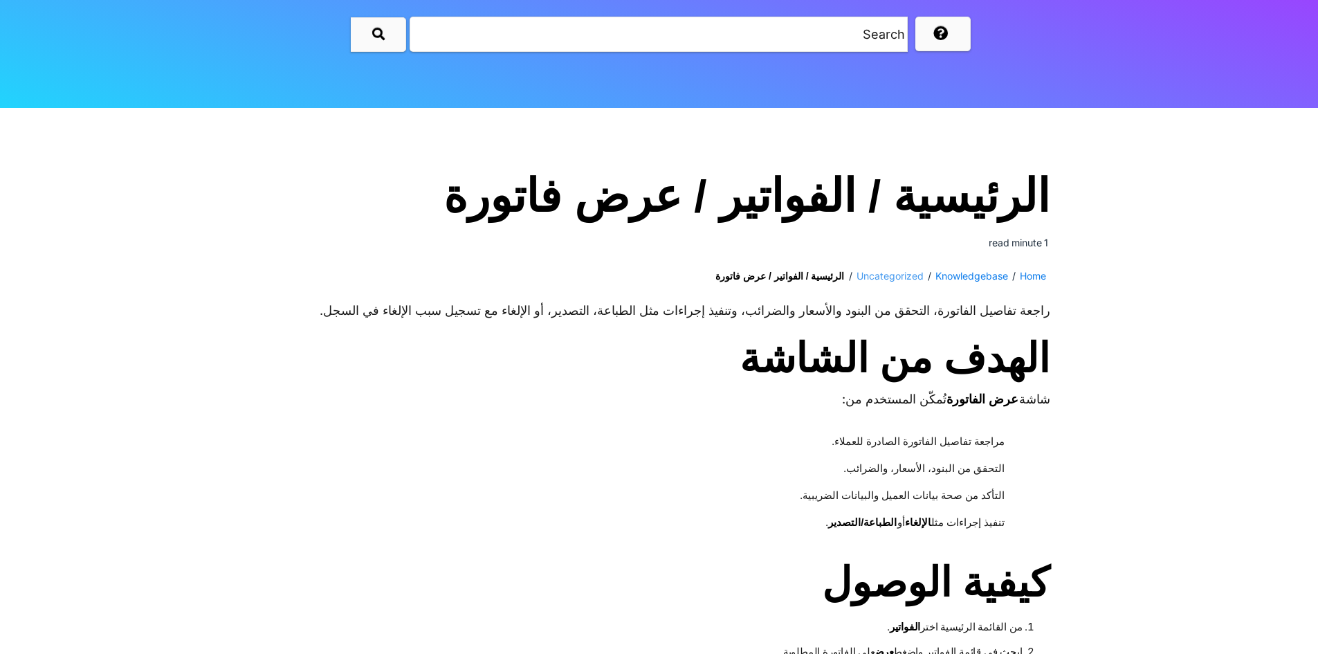
scroll to position [208, 0]
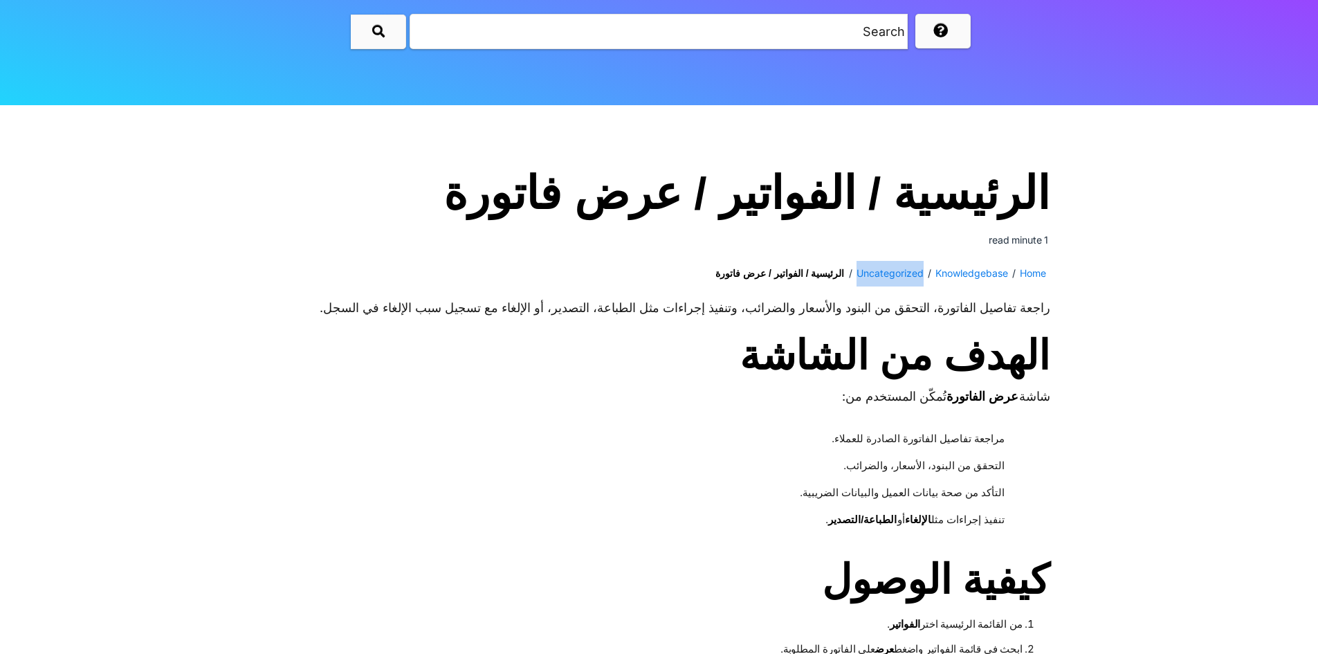
drag, startPoint x: 841, startPoint y: 277, endPoint x: 916, endPoint y: 267, distance: 75.3
click at [916, 267] on ul "Home / Knowledgebase / Uncategorized / الرئيسية / الفواتير / عرض فاتورة" at bounding box center [659, 273] width 782 height 26
click at [950, 276] on link "Knowledgebase" at bounding box center [971, 274] width 73 height 26
click at [699, 273] on ul "Home / Knowledgebase / Uncategorized / الرئيسية / الفواتير / عرض فاتورة" at bounding box center [659, 273] width 782 height 26
drag, startPoint x: 699, startPoint y: 273, endPoint x: 817, endPoint y: 274, distance: 118.3
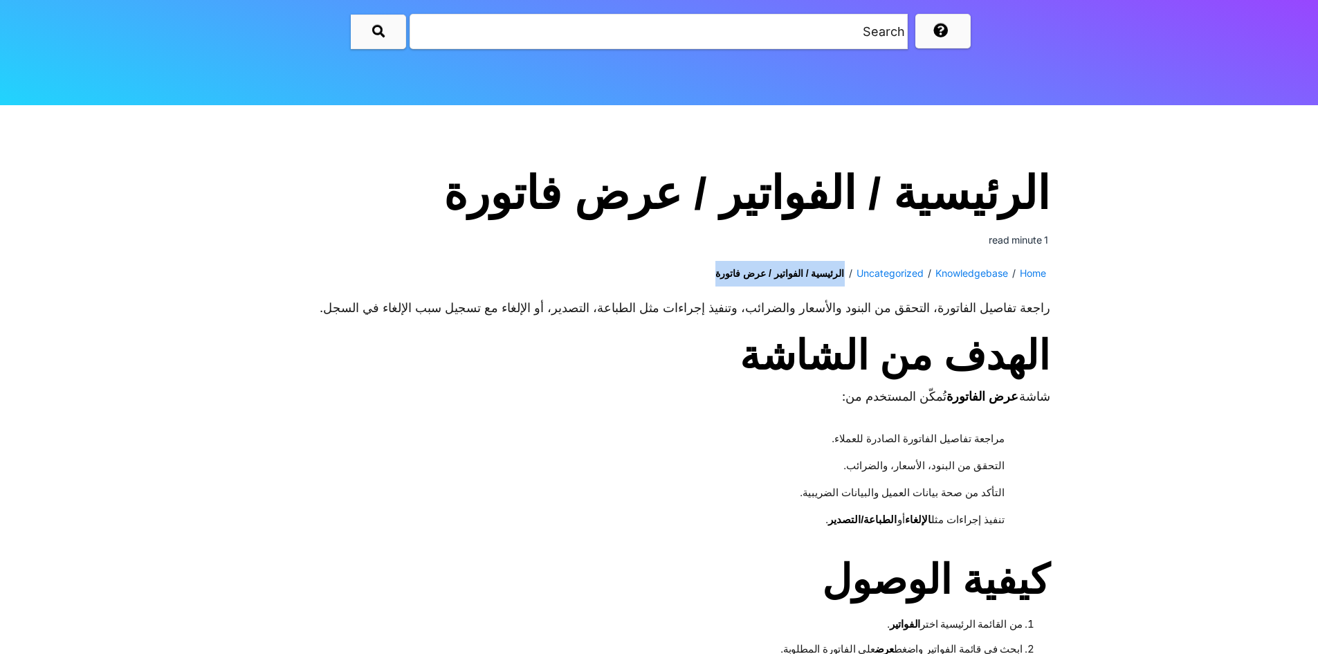
click at [817, 274] on ul "Home / Knowledgebase / Uncategorized / الرئيسية / الفواتير / عرض فاتورة" at bounding box center [659, 273] width 782 height 26
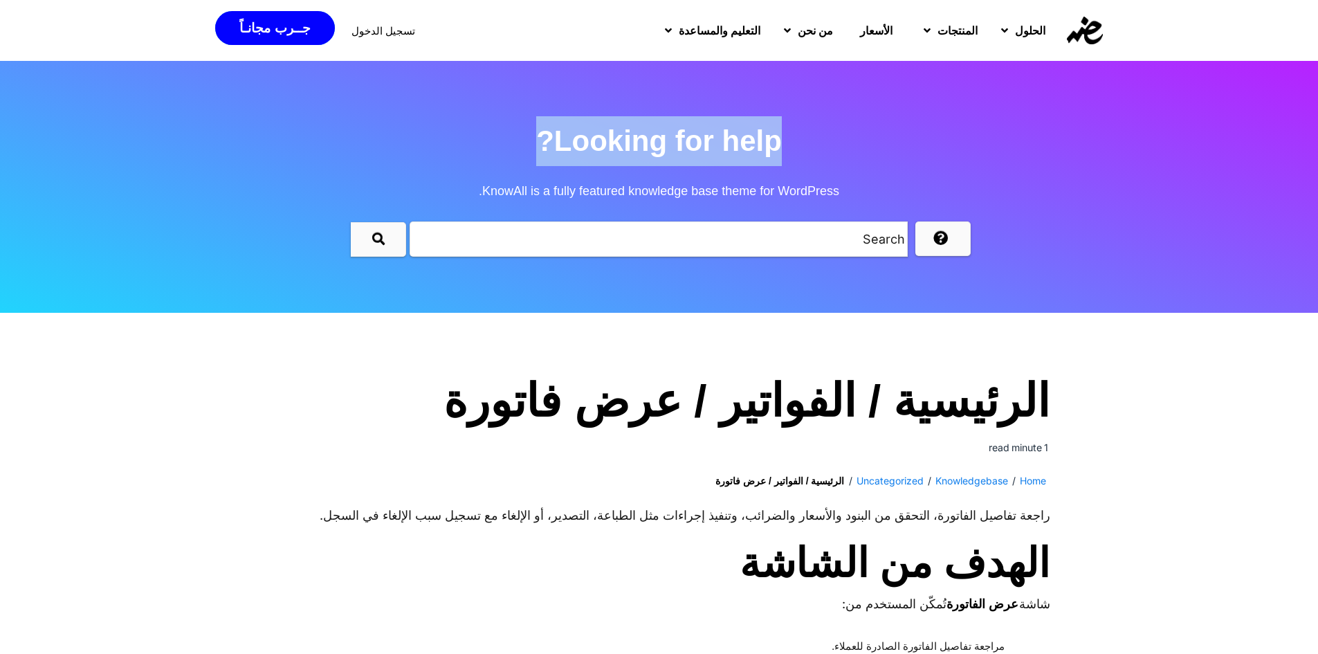
drag, startPoint x: 542, startPoint y: 151, endPoint x: 875, endPoint y: 147, distance: 333.4
click at [875, 147] on h2 "Looking for help? KnowAll is a fully featured knowledge base theme for WordPres…" at bounding box center [659, 166] width 1318 height 100
click at [886, 150] on h2 "Looking for help? KnowAll is a fully featured knowledge base theme for WordPres…" at bounding box center [659, 166] width 1318 height 100
drag, startPoint x: 886, startPoint y: 150, endPoint x: 876, endPoint y: 177, distance: 28.9
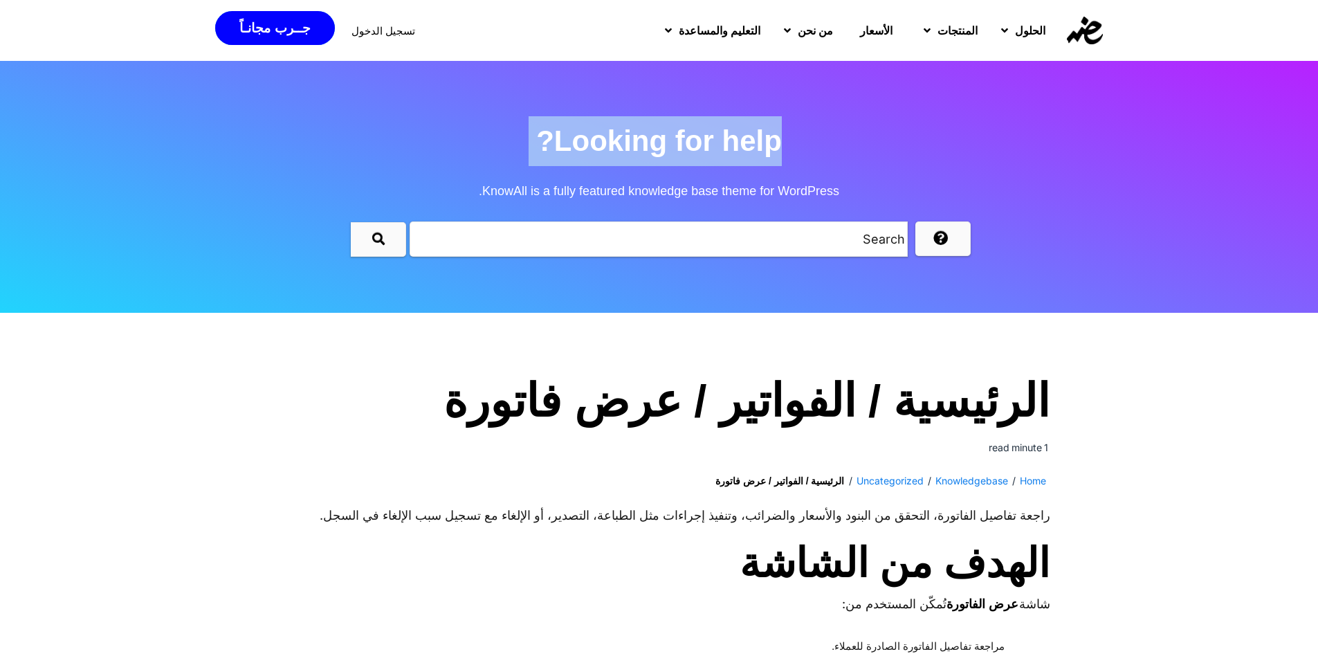
click at [886, 151] on h2 "Looking for help? KnowAll is a fully featured knowledge base theme for WordPres…" at bounding box center [659, 166] width 1318 height 100
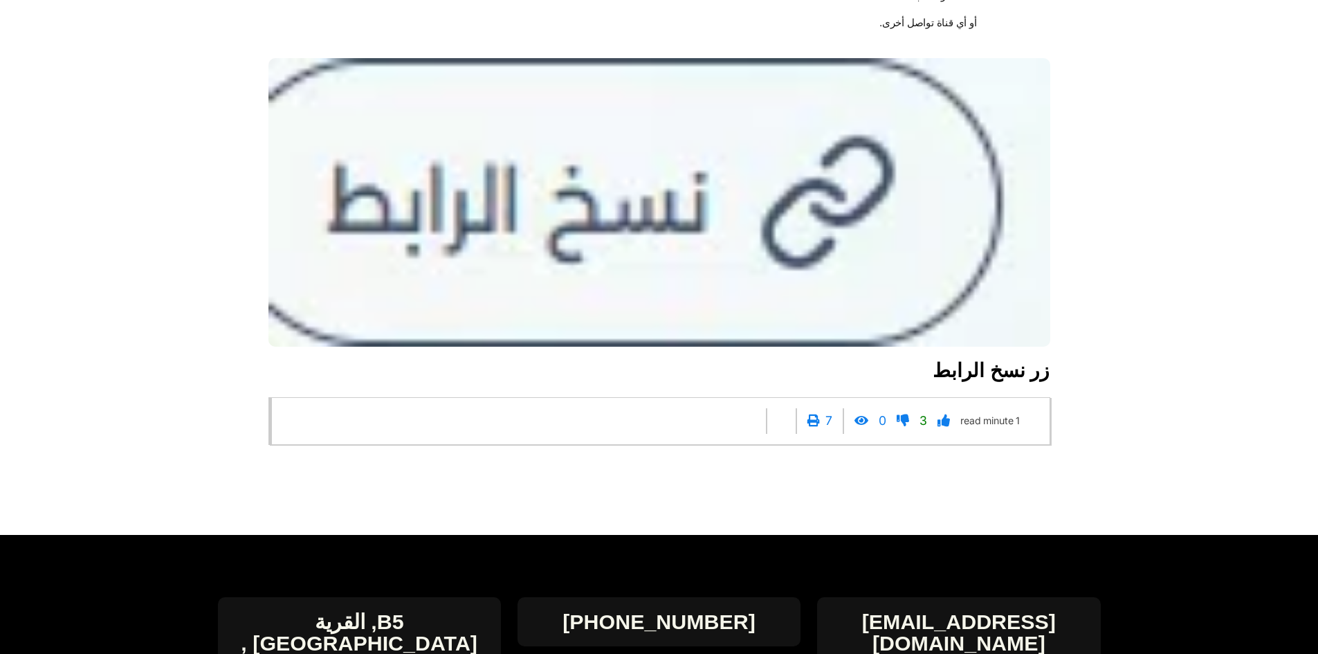
scroll to position [3182, 0]
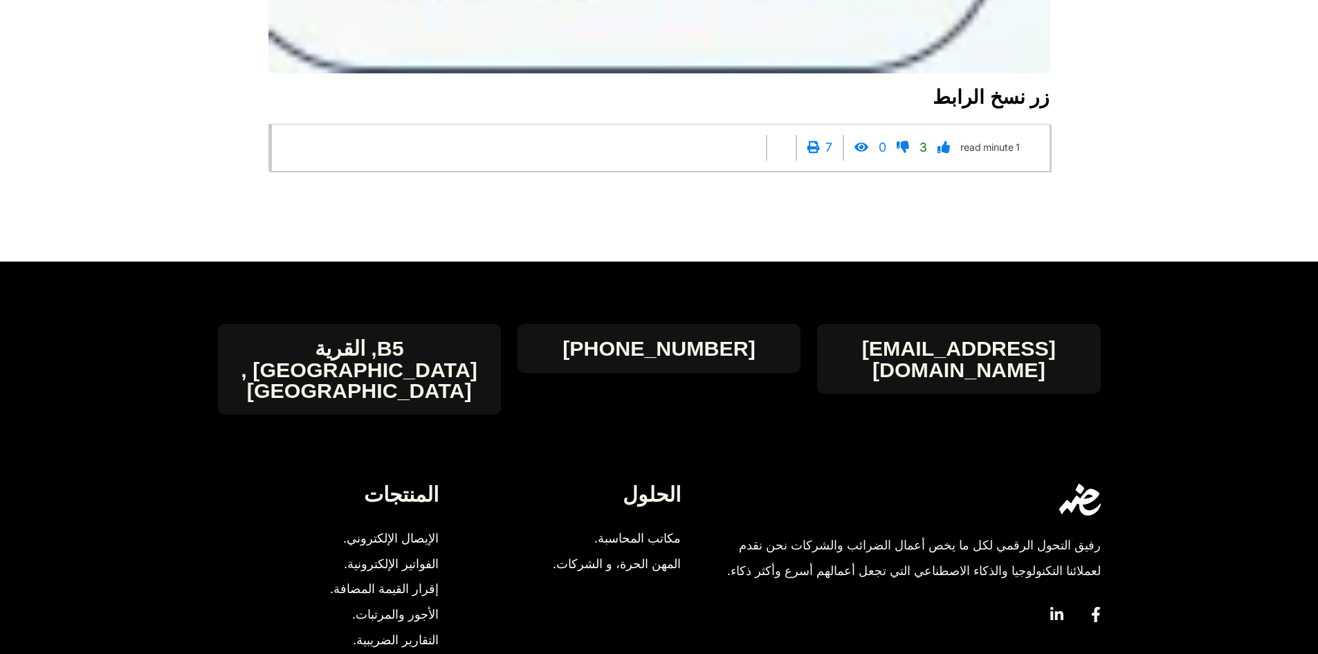
click at [676, 160] on div "3 0 7 Facebook Twitter Linkedin 1 minute read" at bounding box center [660, 148] width 743 height 26
click at [777, 154] on icon at bounding box center [783, 147] width 12 height 12
click at [805, 80] on li "Facebook" at bounding box center [798, 47] width 64 height 65
click at [984, 160] on span "minute" at bounding box center [998, 148] width 30 height 26
click at [983, 160] on span "minute" at bounding box center [998, 148] width 30 height 26
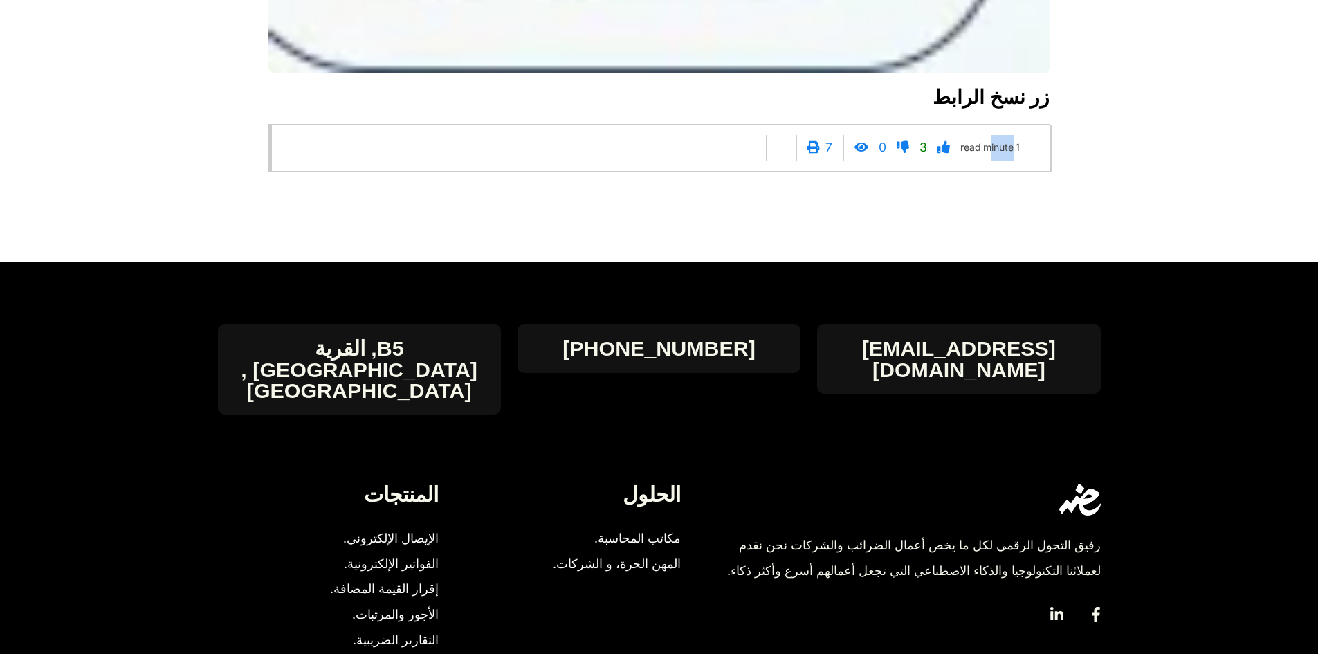
click at [997, 110] on h3 "زر نسخ الرابط" at bounding box center [659, 97] width 782 height 25
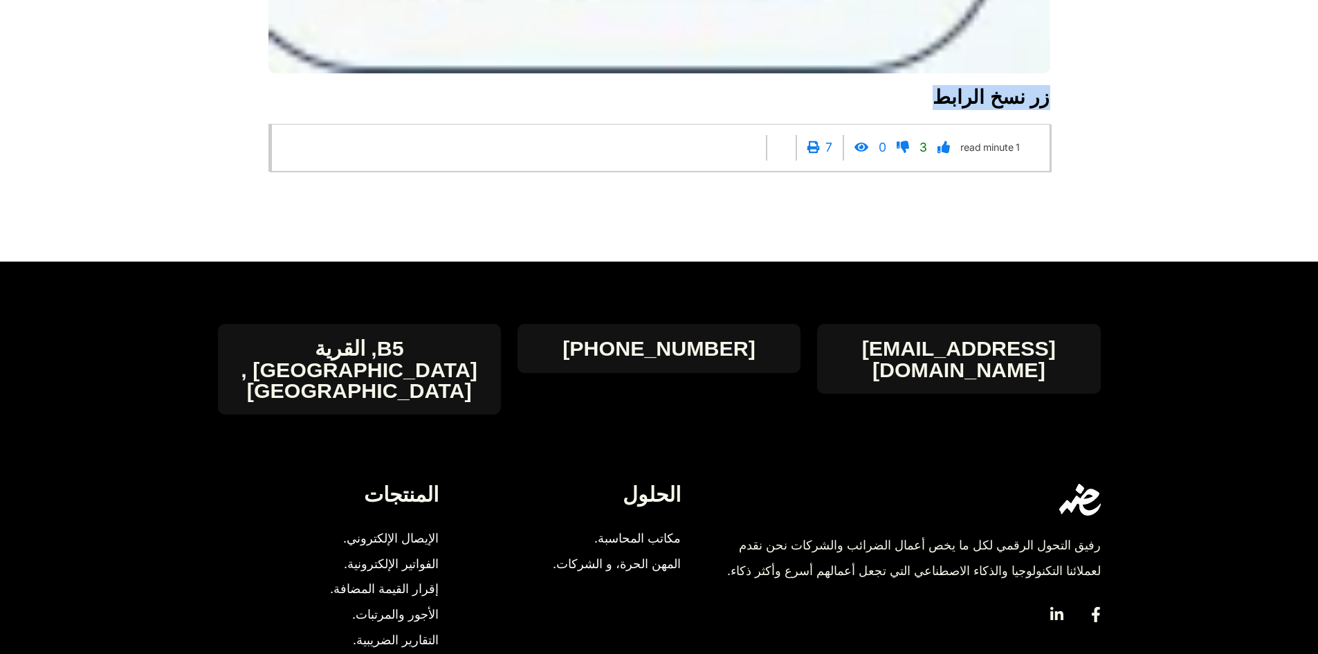
click at [997, 110] on h3 "زر نسخ الرابط" at bounding box center [659, 97] width 782 height 25
click at [1013, 109] on h3 "زر نسخ الرابط" at bounding box center [659, 97] width 782 height 25
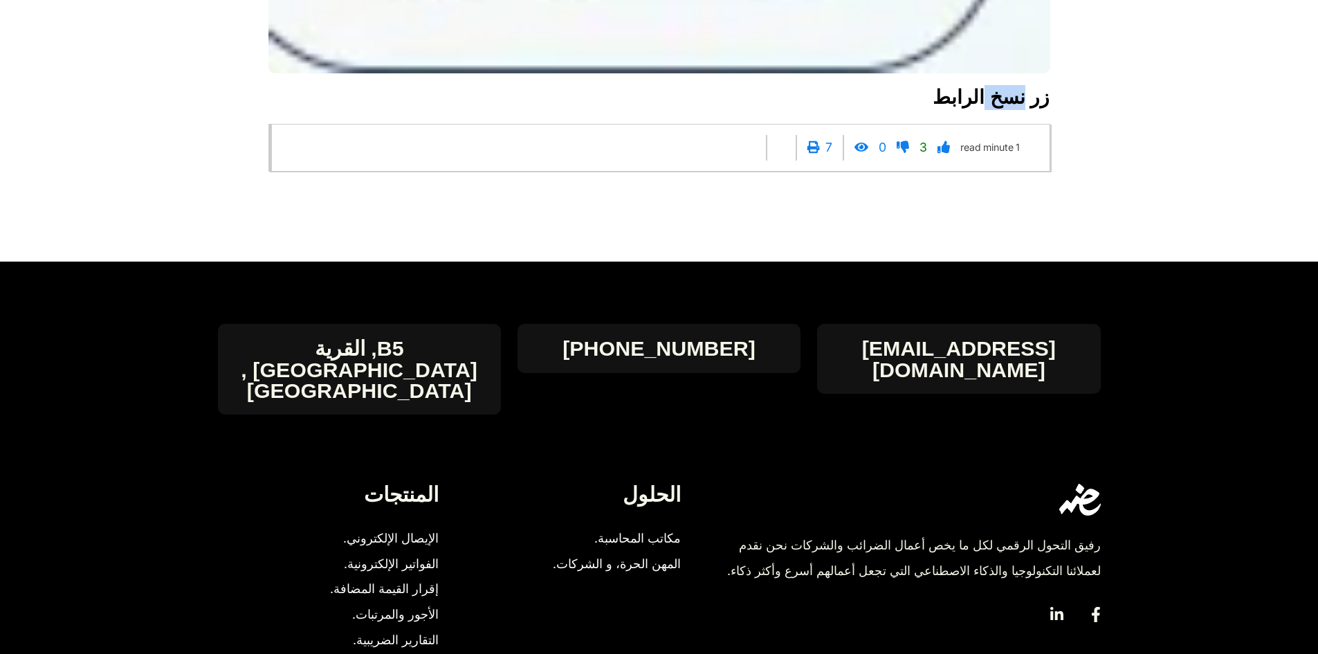
click at [1013, 109] on h3 "زر نسخ الرابط" at bounding box center [659, 97] width 782 height 25
click at [1043, 109] on h3 "زر نسخ الرابط" at bounding box center [659, 97] width 782 height 25
click at [1006, 110] on h3 "زر نسخ الرابط" at bounding box center [659, 97] width 782 height 25
click at [1007, 110] on h3 "زر نسخ الرابط" at bounding box center [659, 97] width 782 height 25
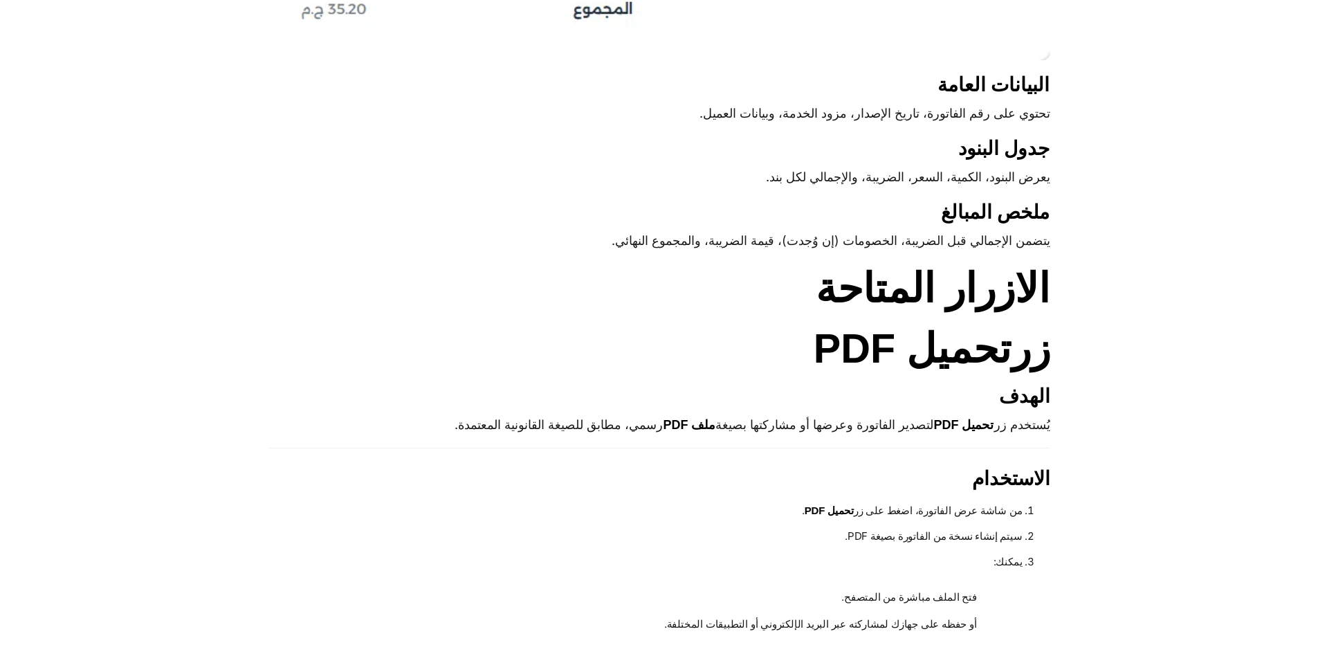
scroll to position [1591, 0]
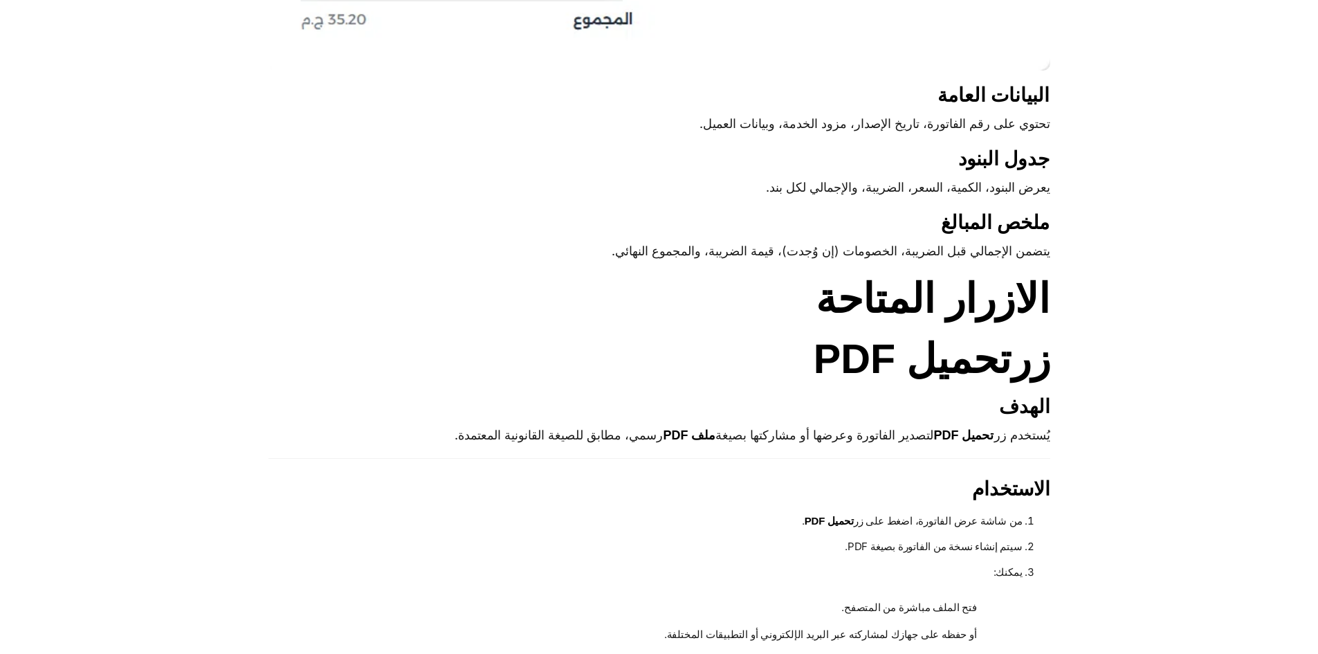
click at [998, 374] on strong "تحميل PDF" at bounding box center [912, 358] width 198 height 46
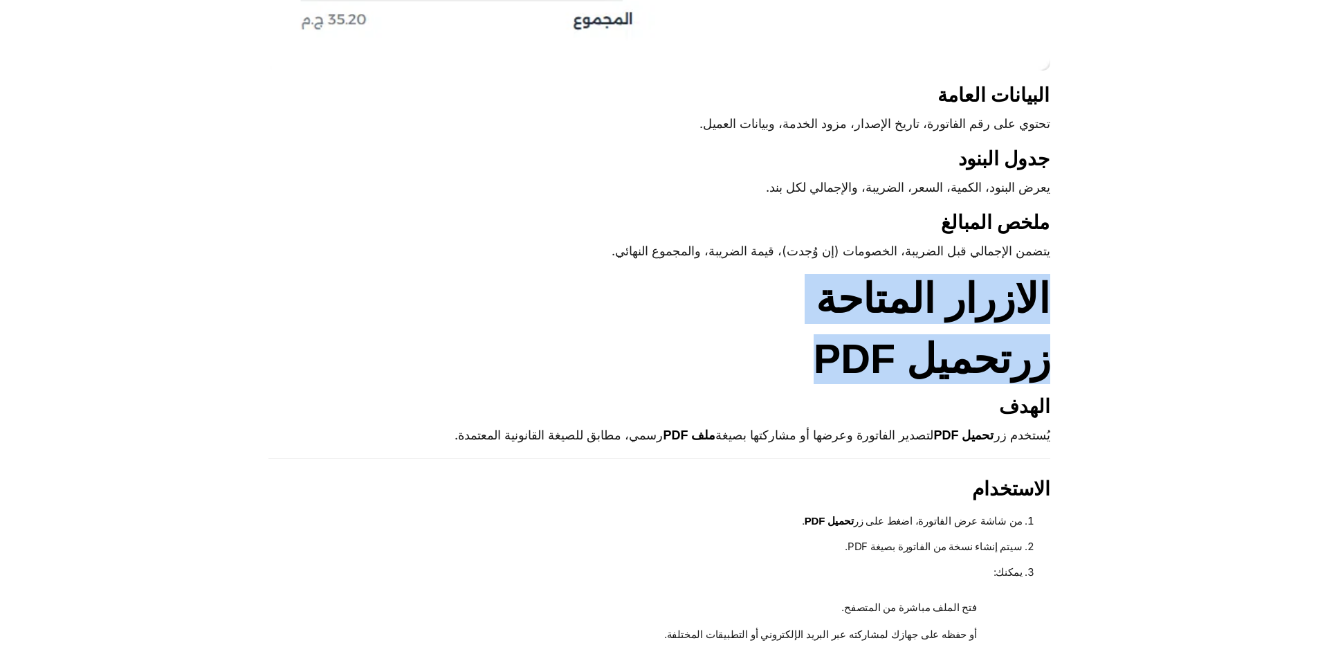
drag, startPoint x: 998, startPoint y: 374, endPoint x: 1017, endPoint y: 310, distance: 67.0
click at [1017, 310] on div "راجعة تفاصيل الفاتورة، التحقق من البنود والأسعار والضرائب، وتنفيذ إجراءات مثل ا…" at bounding box center [659, 307] width 782 height 2785
click at [1017, 310] on h2 "الازرار المتاحة" at bounding box center [659, 299] width 782 height 50
drag, startPoint x: 1017, startPoint y: 310, endPoint x: 1021, endPoint y: 367, distance: 56.9
click at [1021, 367] on div "راجعة تفاصيل الفاتورة، التحقق من البنود والأسعار والضرائب، وتنفيذ إجراءات مثل ا…" at bounding box center [659, 307] width 782 height 2785
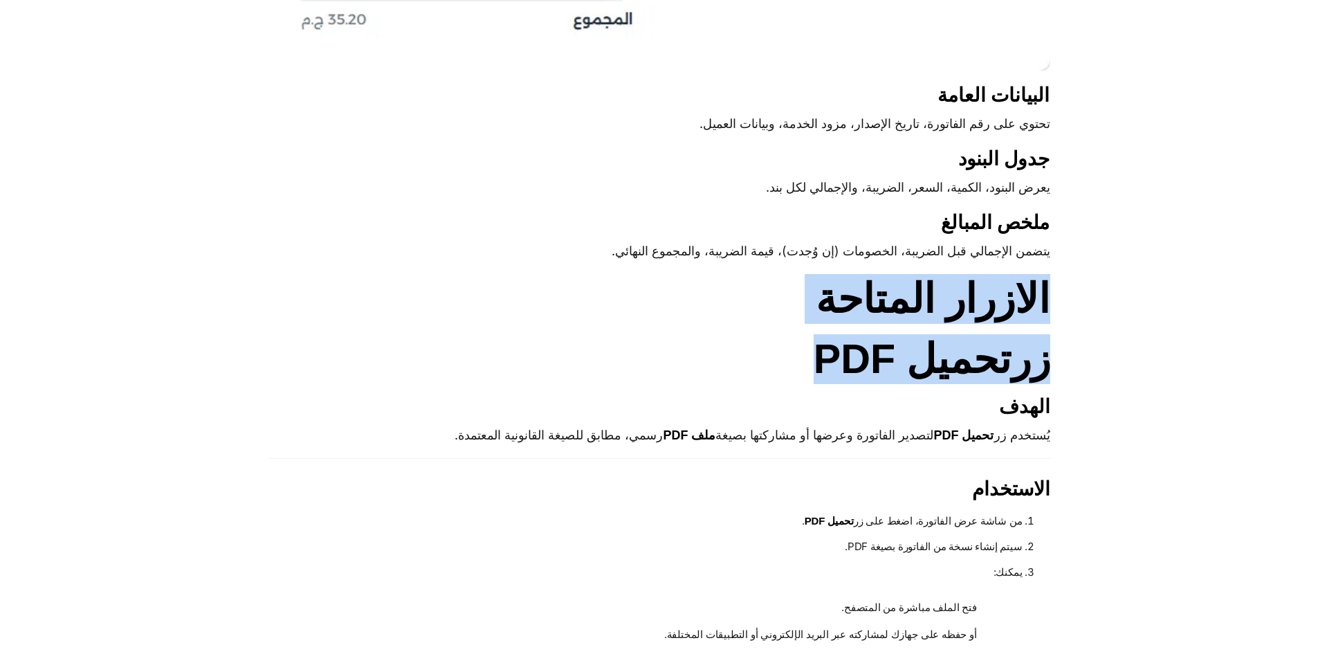
click at [1021, 367] on h2 "زر تحميل PDF" at bounding box center [659, 359] width 782 height 50
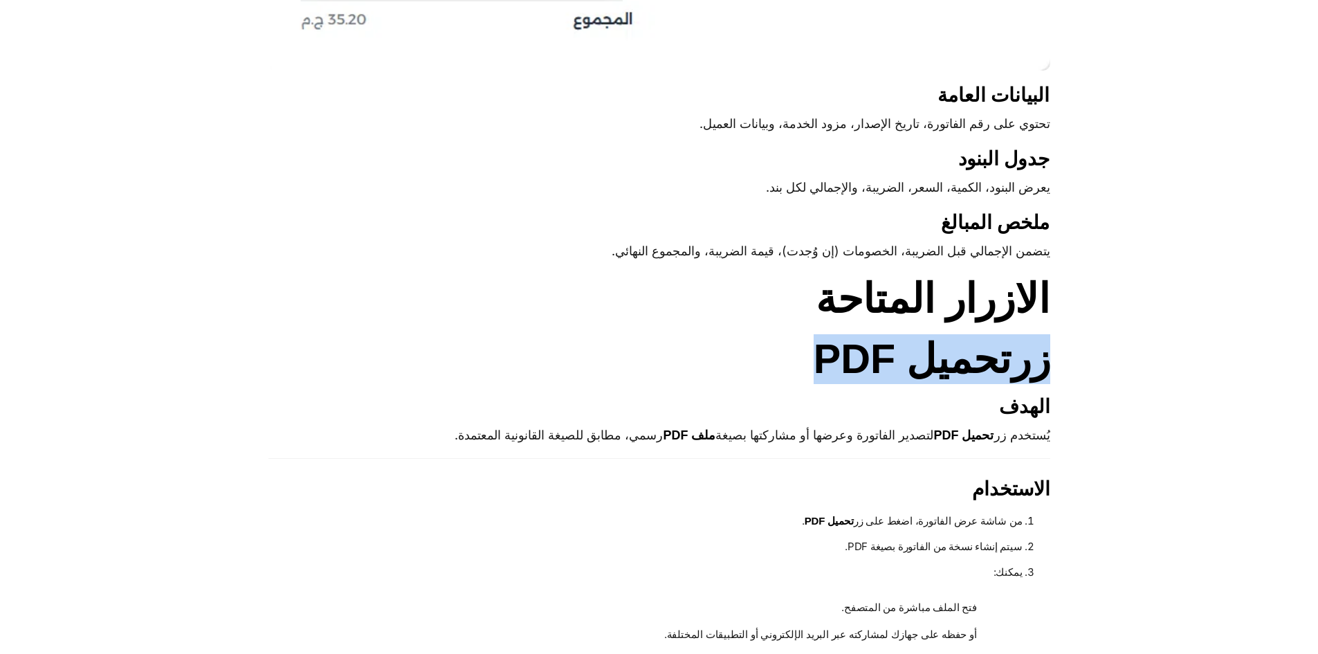
click at [1021, 367] on h2 "زر تحميل PDF" at bounding box center [659, 359] width 782 height 50
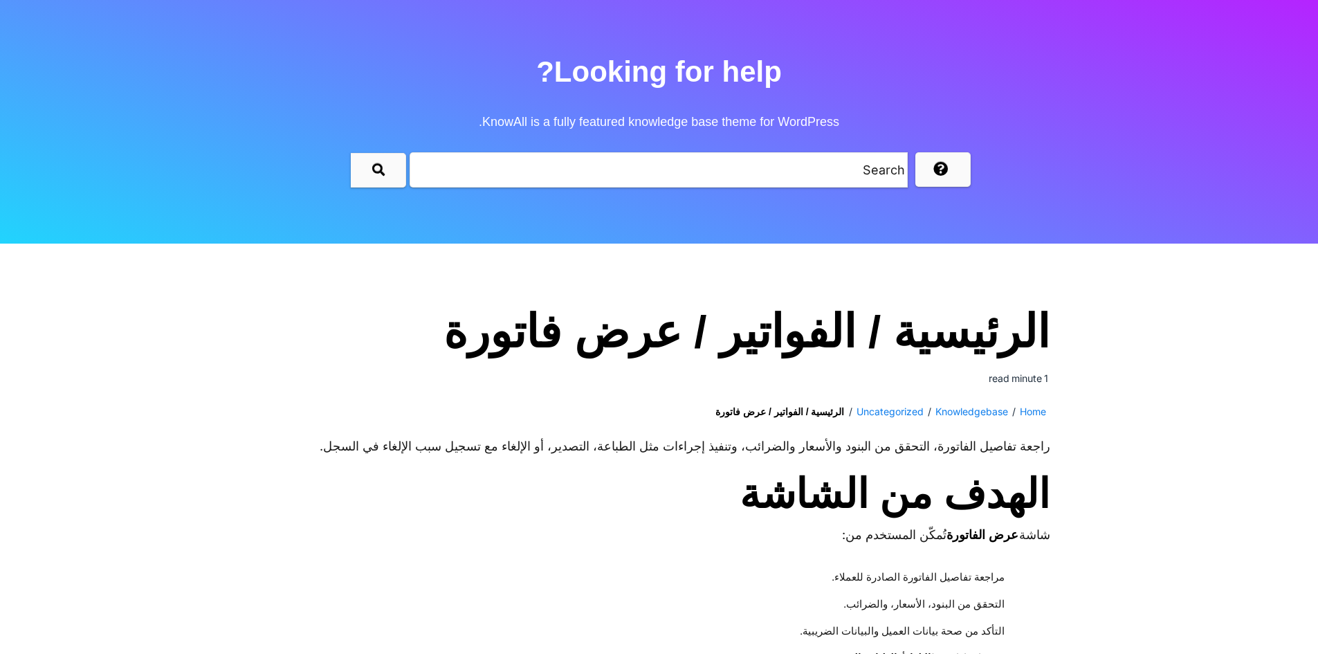
scroll to position [0, 0]
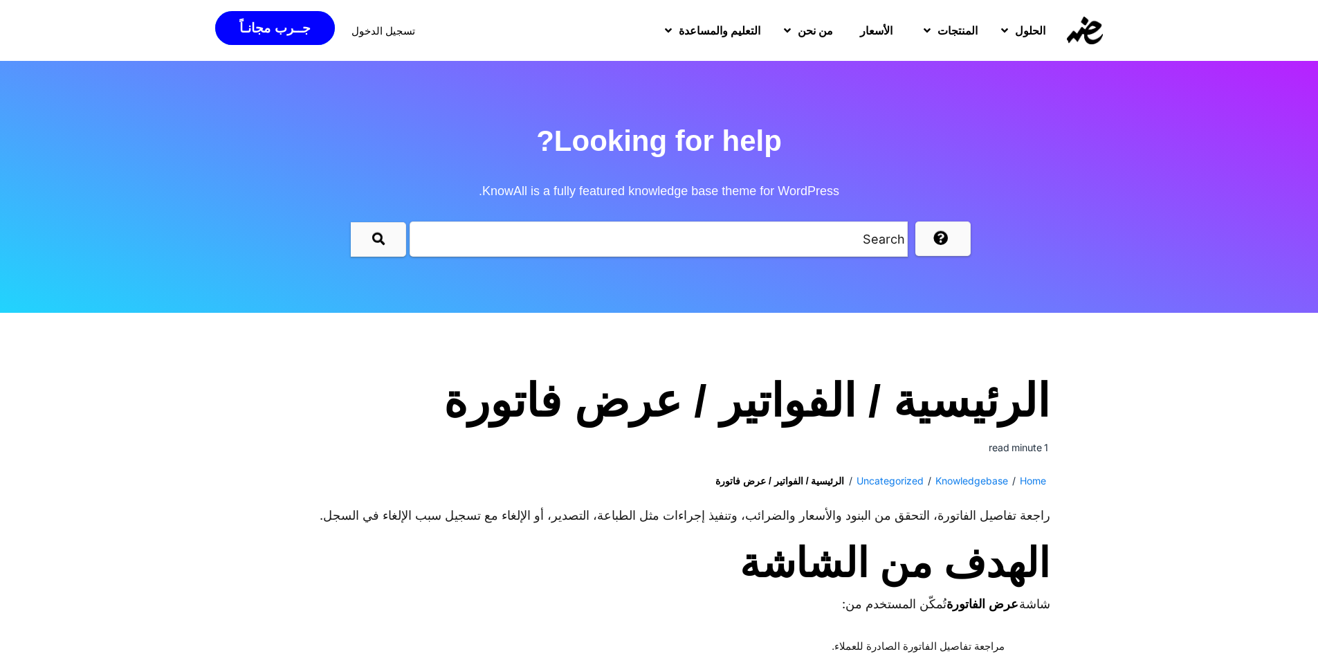
click at [611, 120] on h2 "Looking for help? KnowAll is a fully featured knowledge base theme for WordPres…" at bounding box center [659, 166] width 1318 height 100
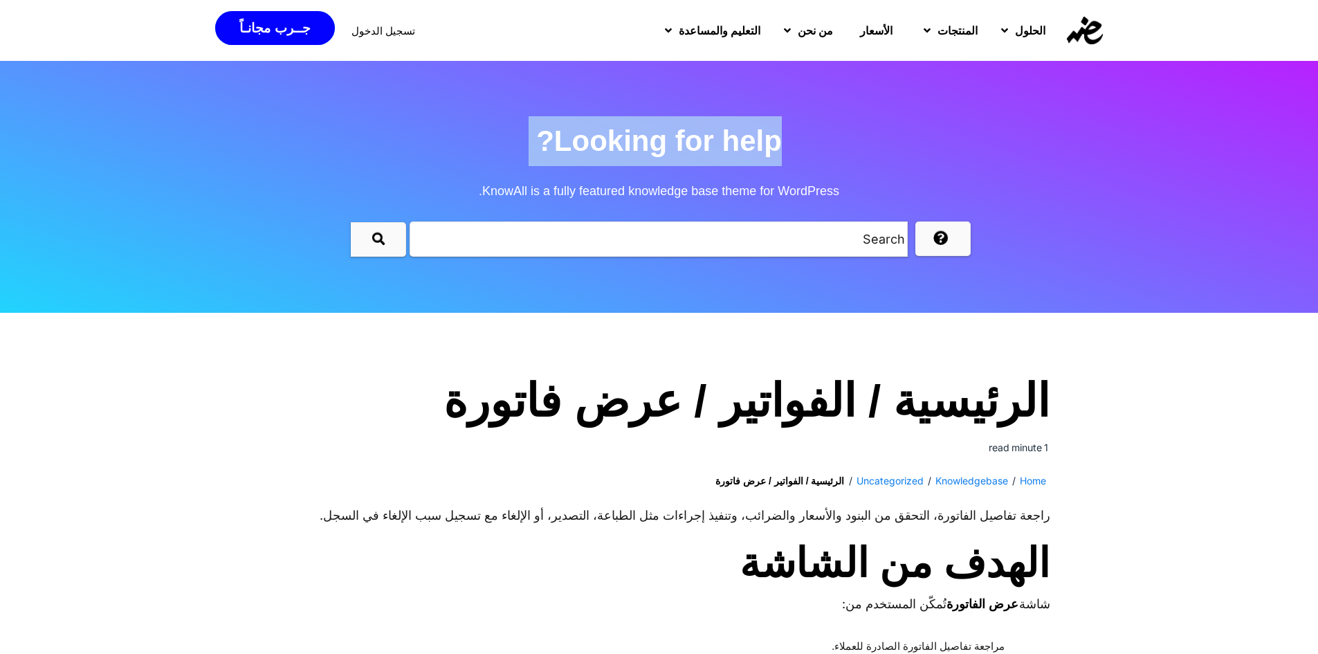
click at [611, 120] on h2 "Looking for help? KnowAll is a fully featured knowledge base theme for WordPres…" at bounding box center [659, 166] width 1318 height 100
click at [685, 142] on h2 "Looking for help? KnowAll is a fully featured knowledge base theme for WordPres…" at bounding box center [659, 166] width 1318 height 100
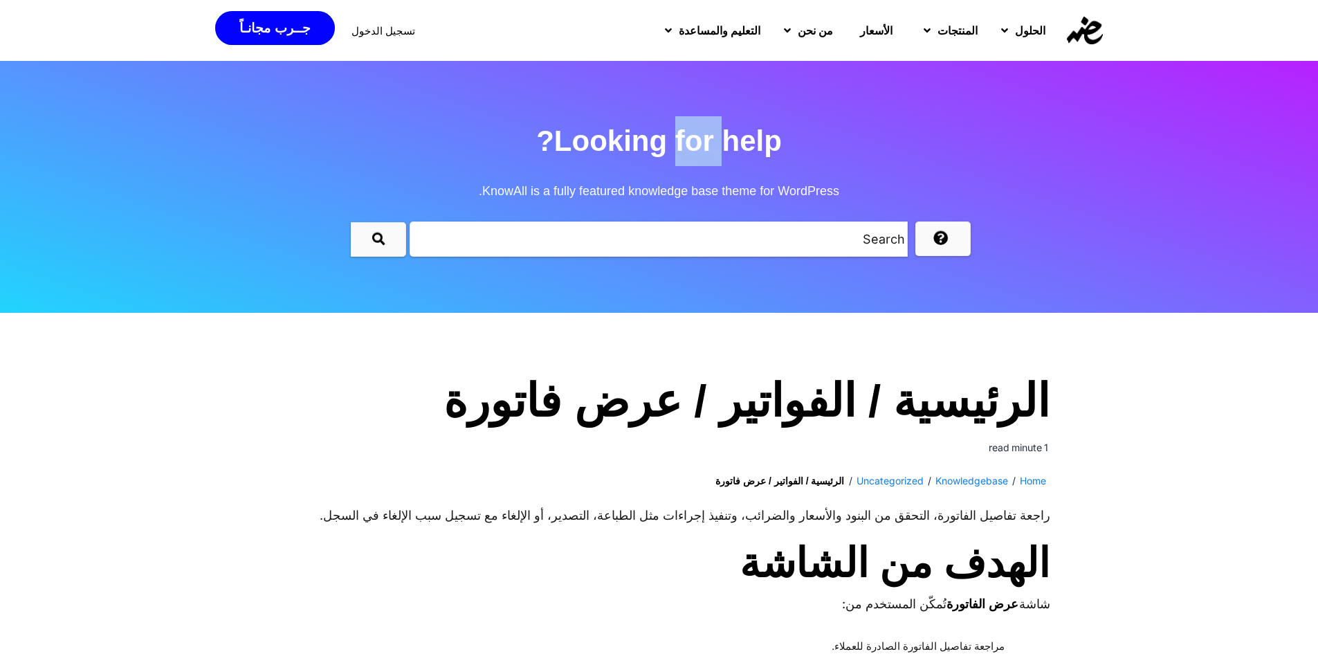
click at [685, 142] on h2 "Looking for help? KnowAll is a fully featured knowledge base theme for WordPres…" at bounding box center [659, 166] width 1318 height 100
click at [828, 483] on strong "الرئيسية / الفواتير / عرض فاتورة" at bounding box center [779, 480] width 129 height 11
drag, startPoint x: 828, startPoint y: 483, endPoint x: 725, endPoint y: 484, distance: 103.1
click at [725, 484] on strong "الرئيسية / الفواتير / عرض فاتورة" at bounding box center [779, 480] width 129 height 11
click at [887, 479] on link "Uncategorized" at bounding box center [889, 481] width 67 height 26
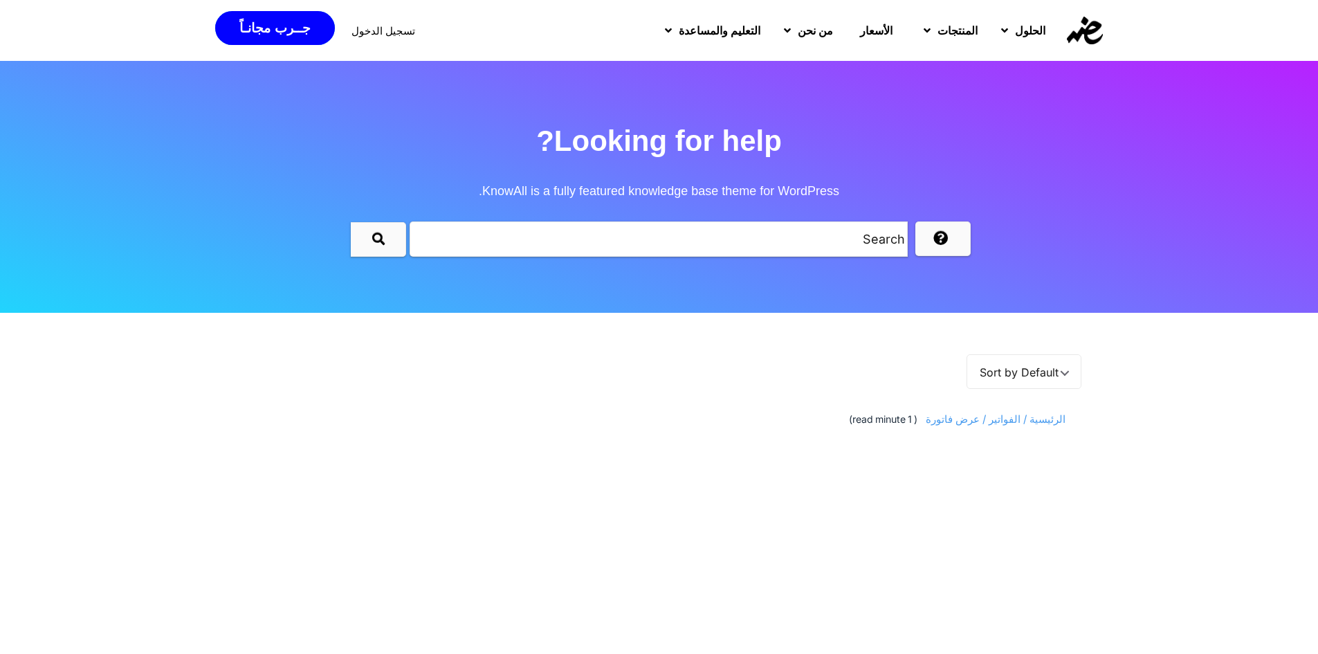
click at [966, 428] on span "الرئيسية / الفواتير / عرض فاتورة" at bounding box center [993, 420] width 145 height 26
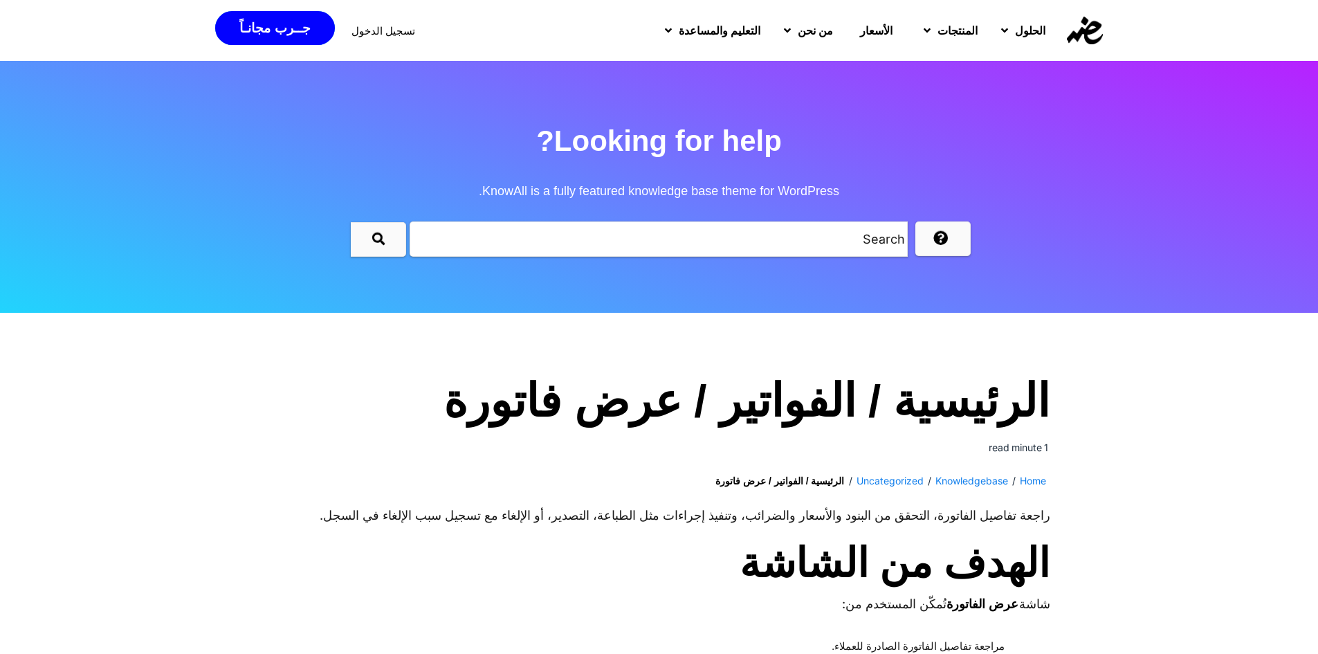
click at [962, 473] on link "Knowledgebase" at bounding box center [971, 481] width 73 height 26
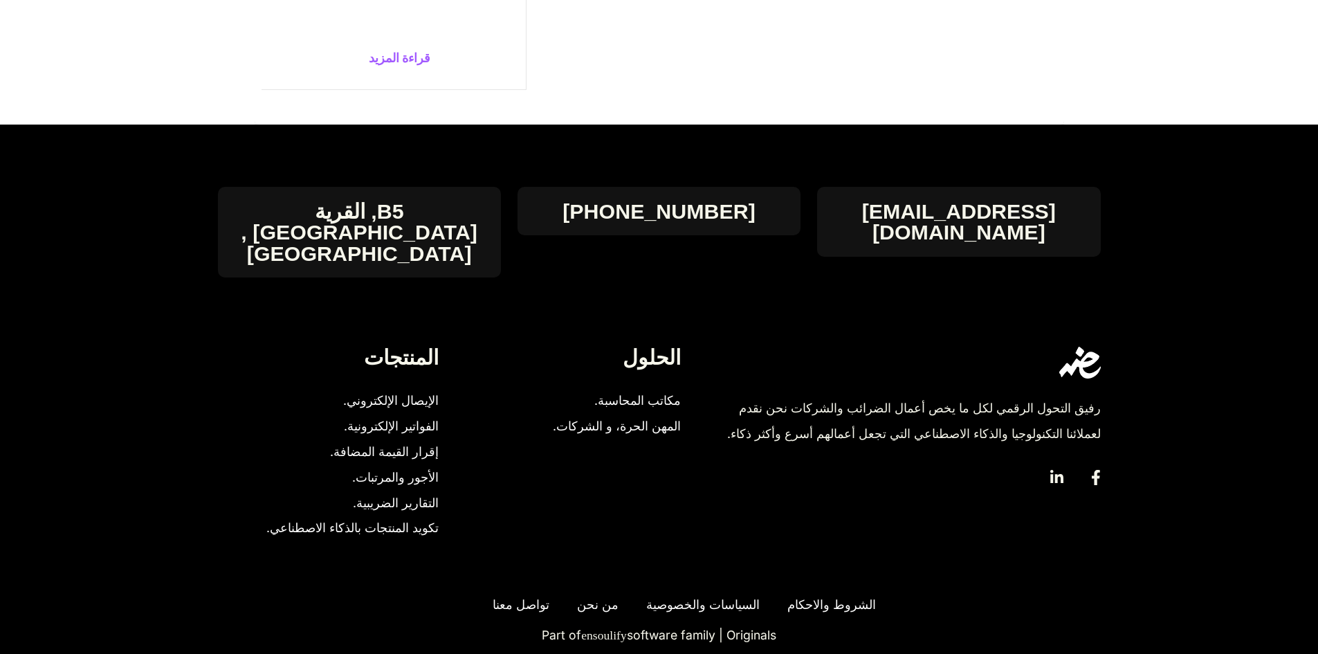
scroll to position [947, 0]
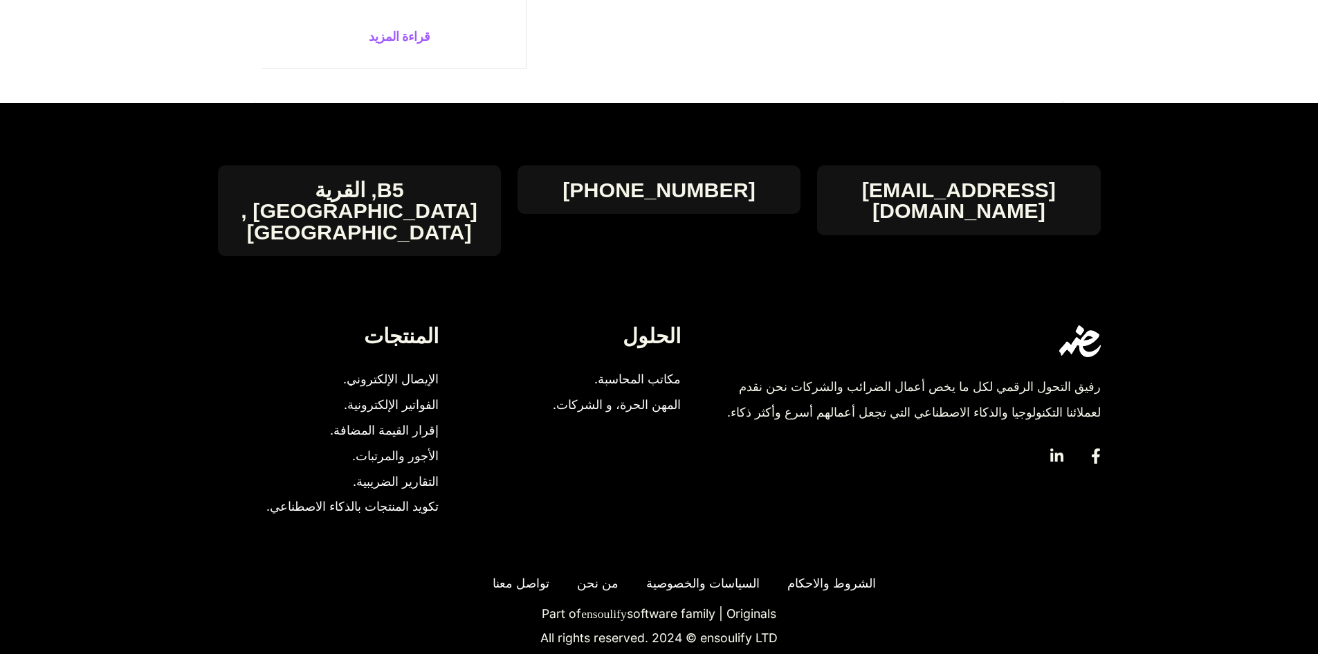
click at [774, 374] on div "رفيق التحول الرقمي لكل ما يخص أعمال الضرائب والشركات نحن نقدم لعملائنا التكنولو…" at bounding box center [901, 399] width 397 height 51
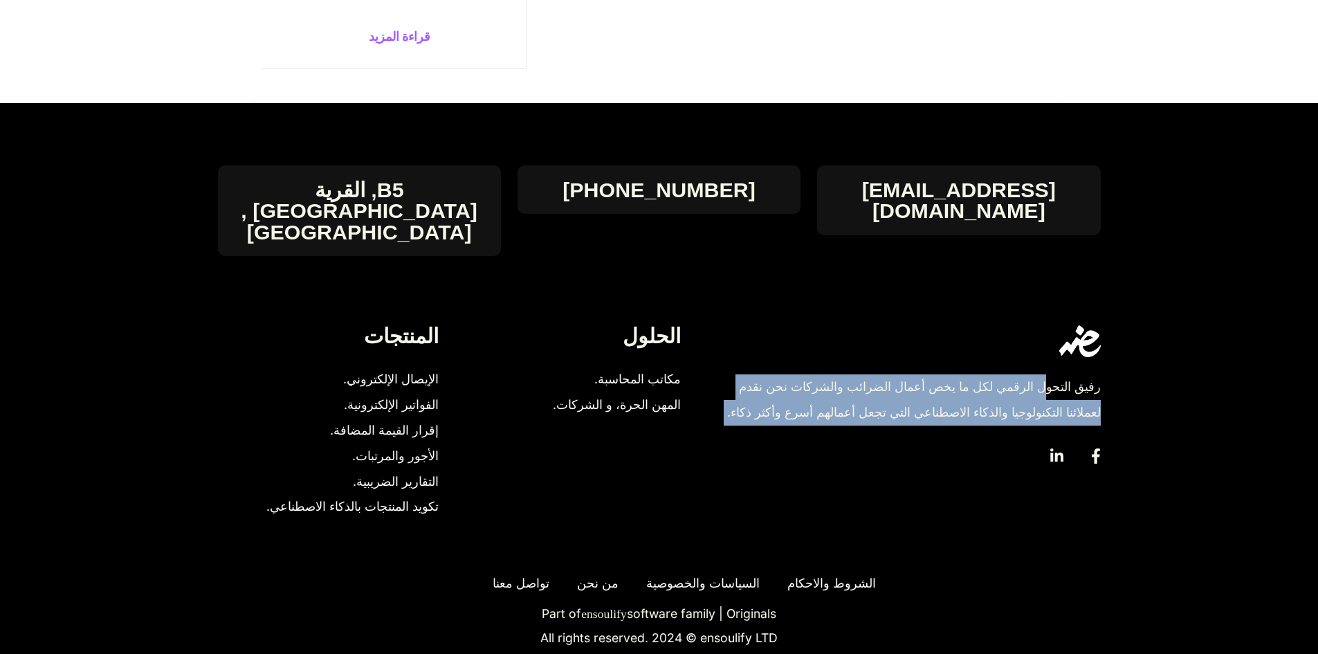
click at [774, 374] on div "رفيق التحول الرقمي لكل ما يخص أعمال الضرائب والشركات نحن نقدم لعملائنا التكنولو…" at bounding box center [901, 399] width 397 height 51
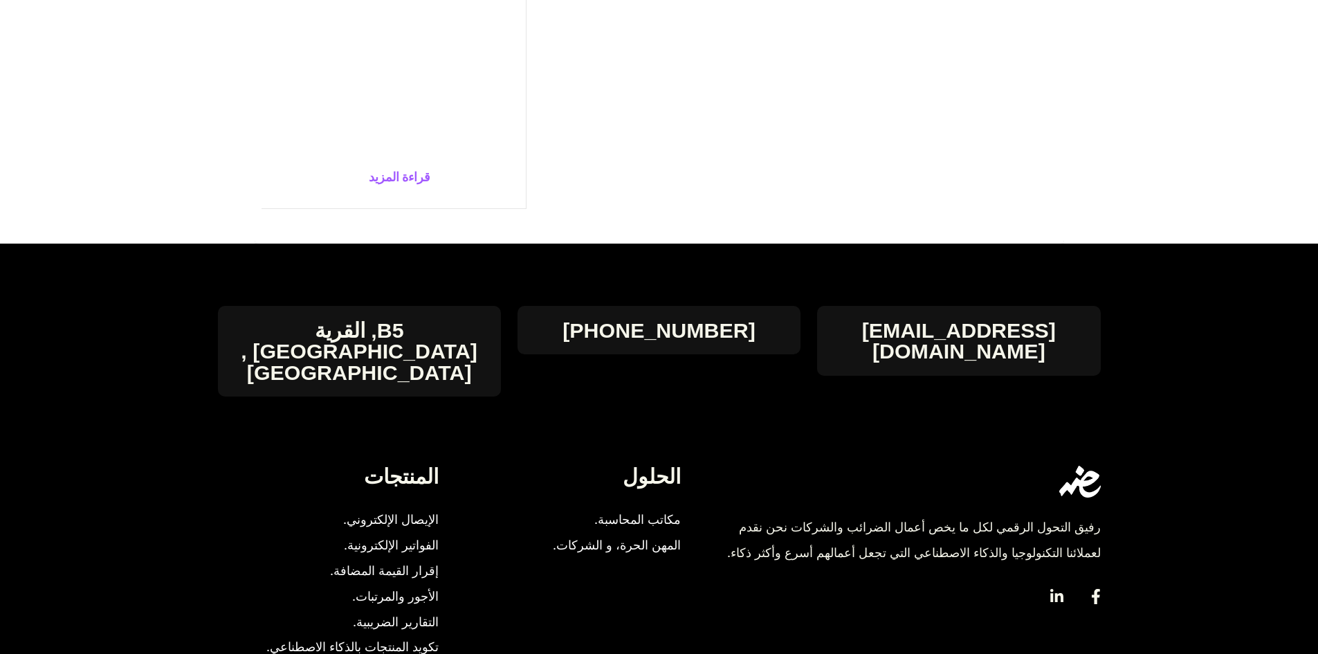
scroll to position [820, 0]
